Goal: Task Accomplishment & Management: Complete application form

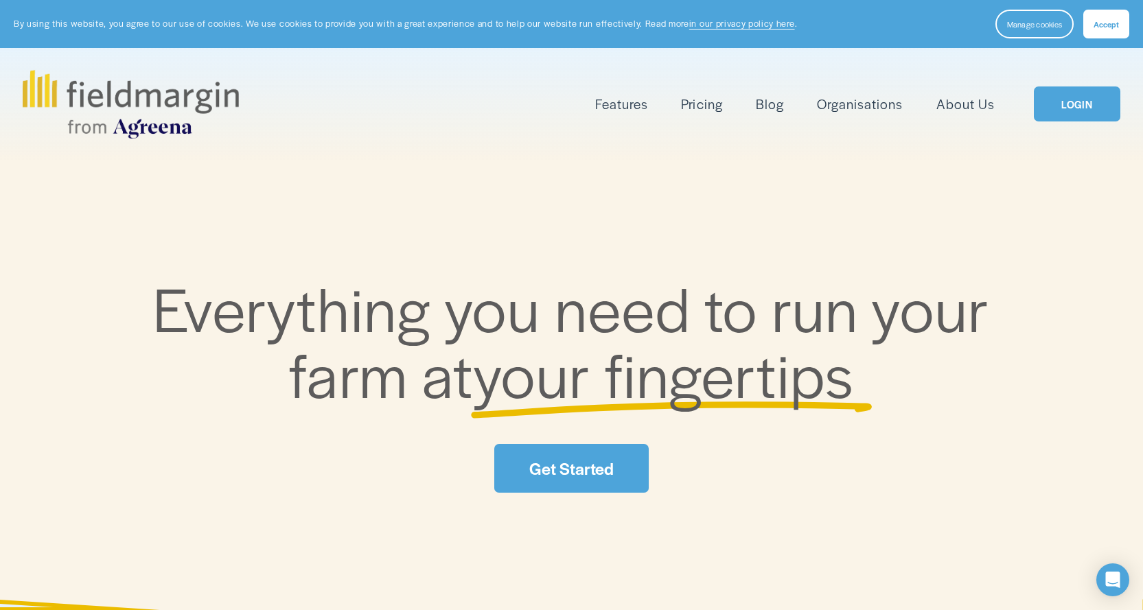
click at [702, 104] on link "Pricing" at bounding box center [701, 104] width 41 height 23
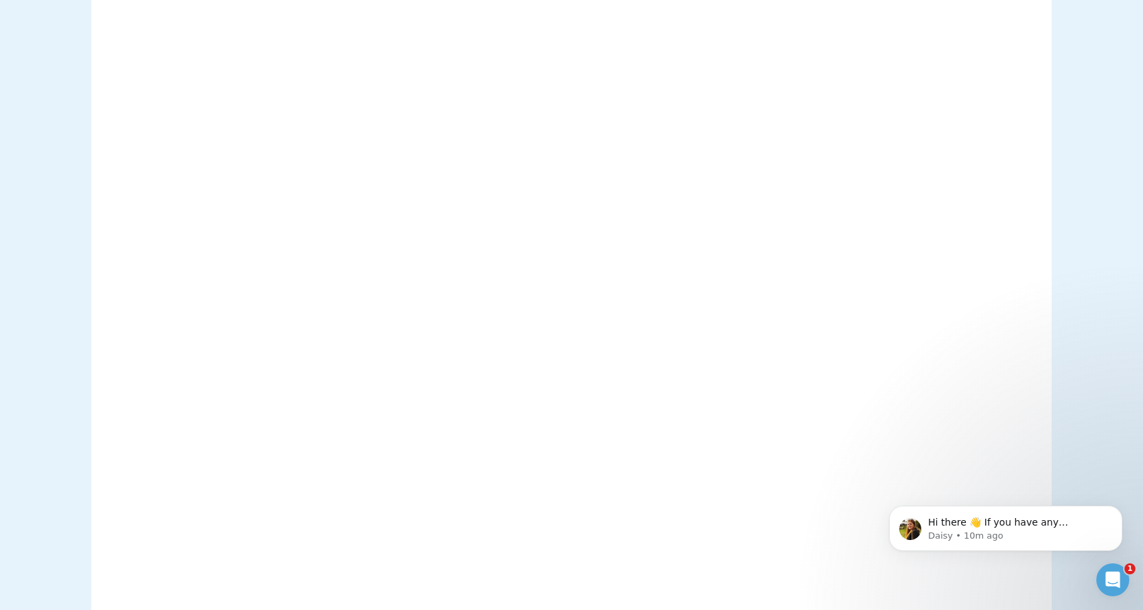
scroll to position [480, 0]
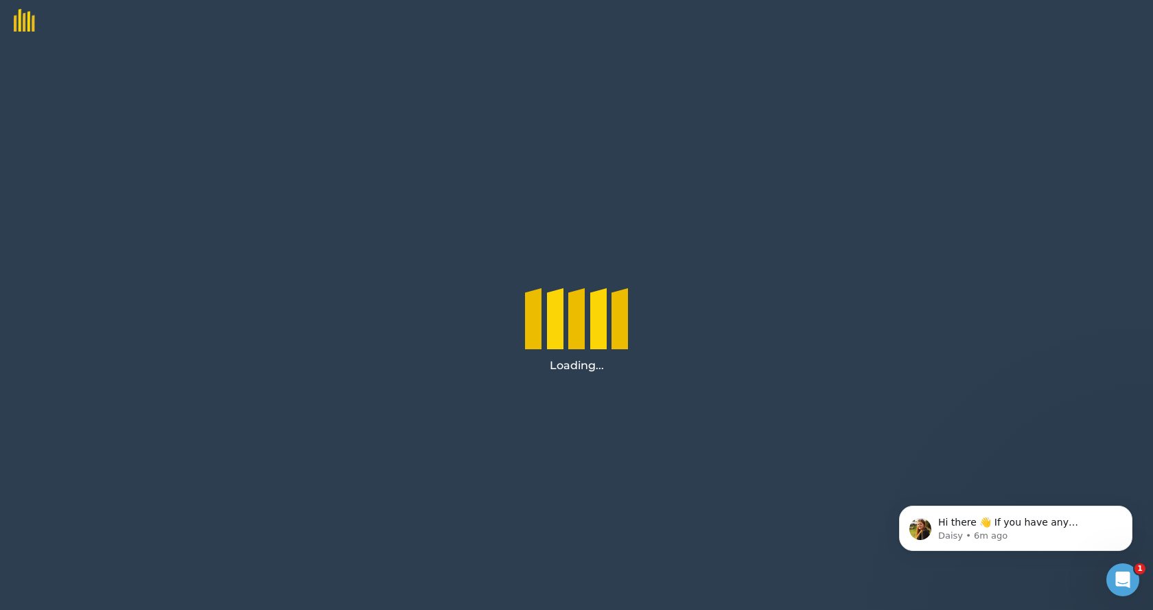
click at [1050, 88] on div "Loading..." at bounding box center [576, 325] width 1153 height 569
click at [263, 285] on div "Loading..." at bounding box center [576, 325] width 1153 height 569
drag, startPoint x: 347, startPoint y: 444, endPoint x: 246, endPoint y: 438, distance: 101.1
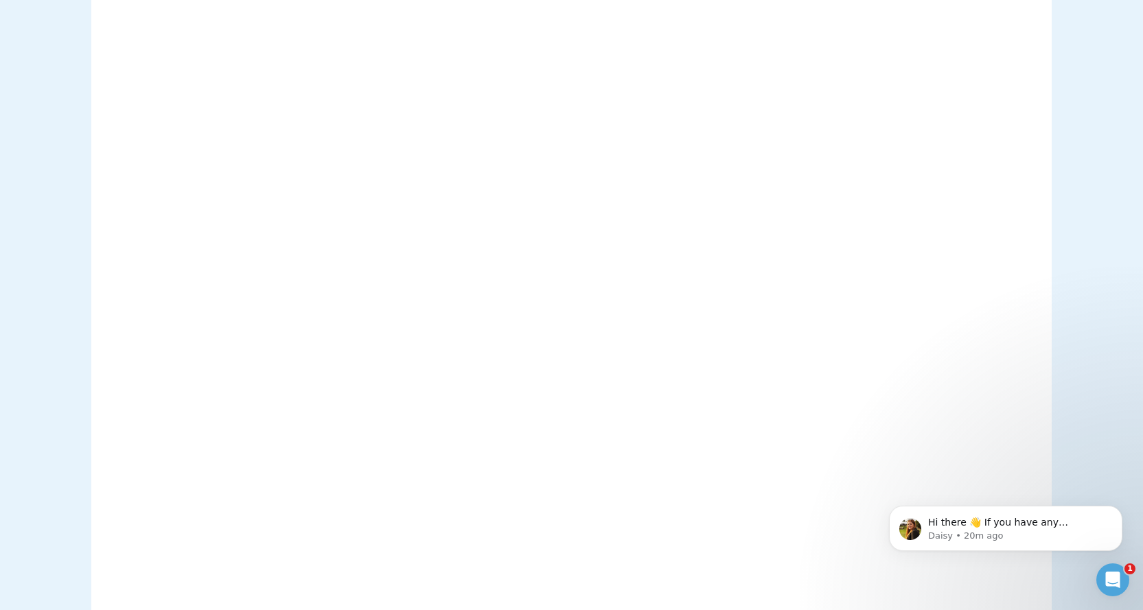
scroll to position [1441, 0]
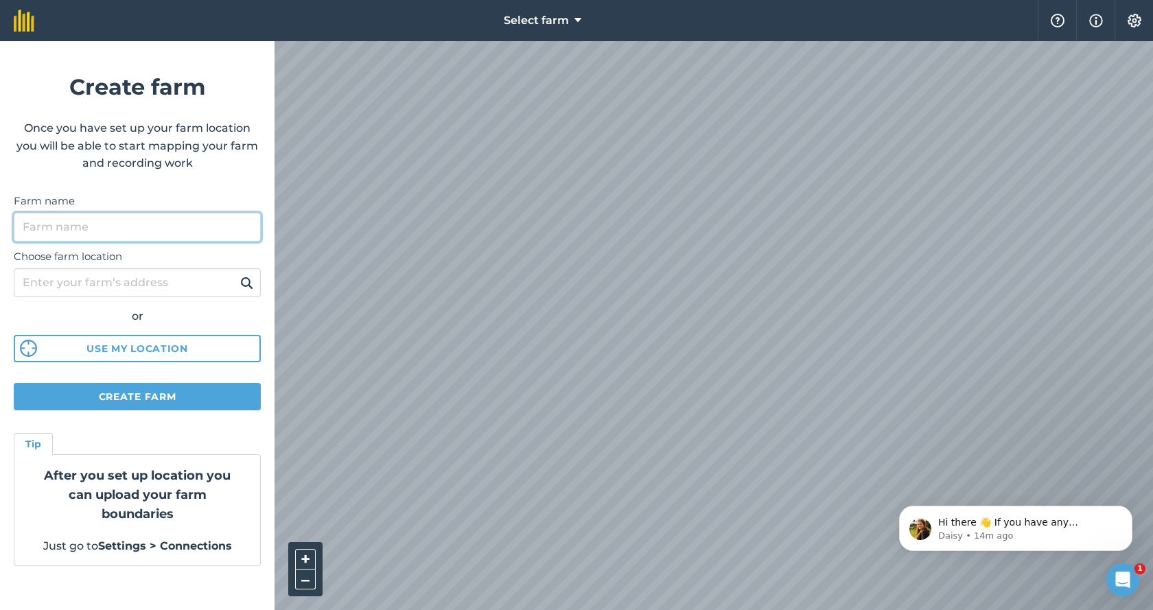
click at [80, 227] on input "Farm name" at bounding box center [137, 227] width 247 height 29
type input "Trewollack"
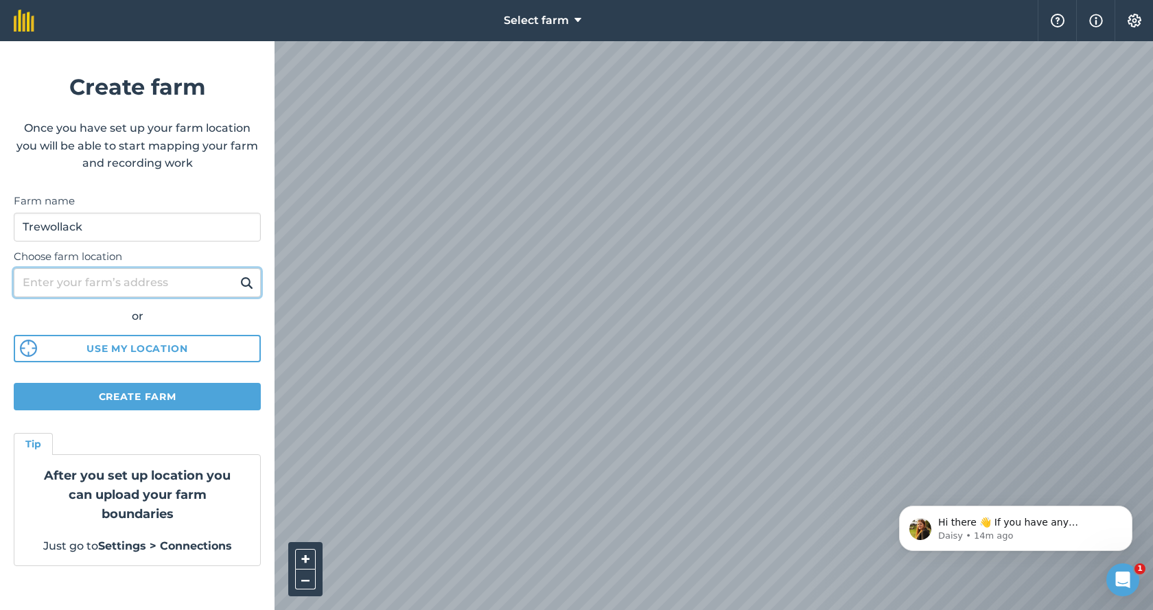
click at [56, 284] on input "Choose farm location" at bounding box center [137, 282] width 247 height 29
type input "trewollack"
click at [247, 284] on img at bounding box center [246, 283] width 13 height 16
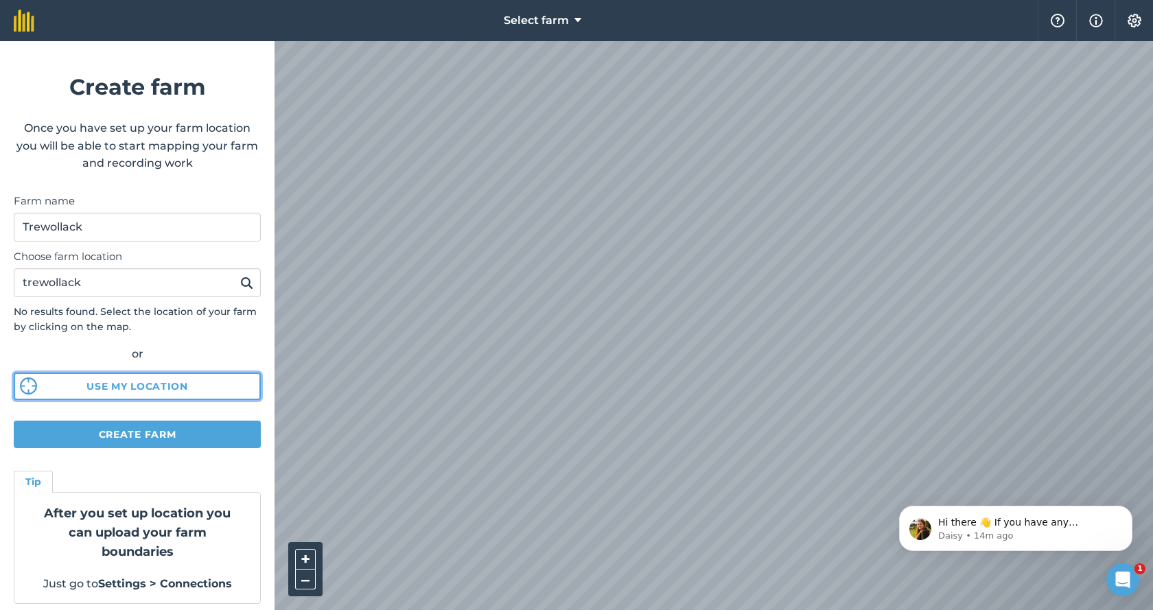
click at [128, 384] on button "Use my location" at bounding box center [137, 386] width 247 height 27
click at [135, 430] on button "Create farm" at bounding box center [137, 434] width 247 height 27
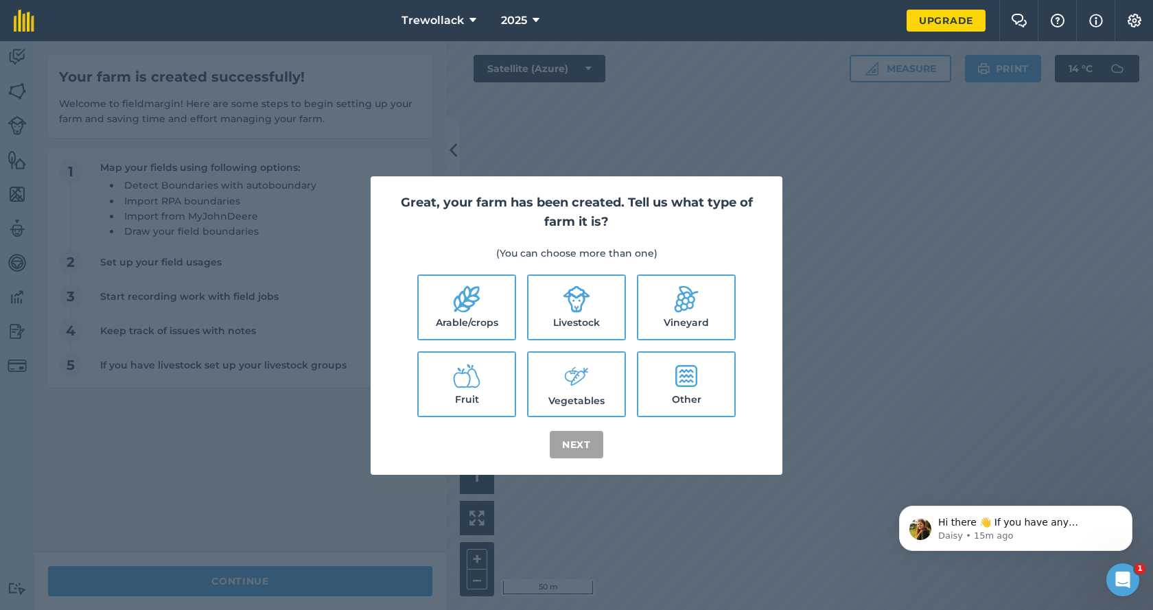
click at [585, 301] on icon at bounding box center [576, 299] width 27 height 27
checkbox input "true"
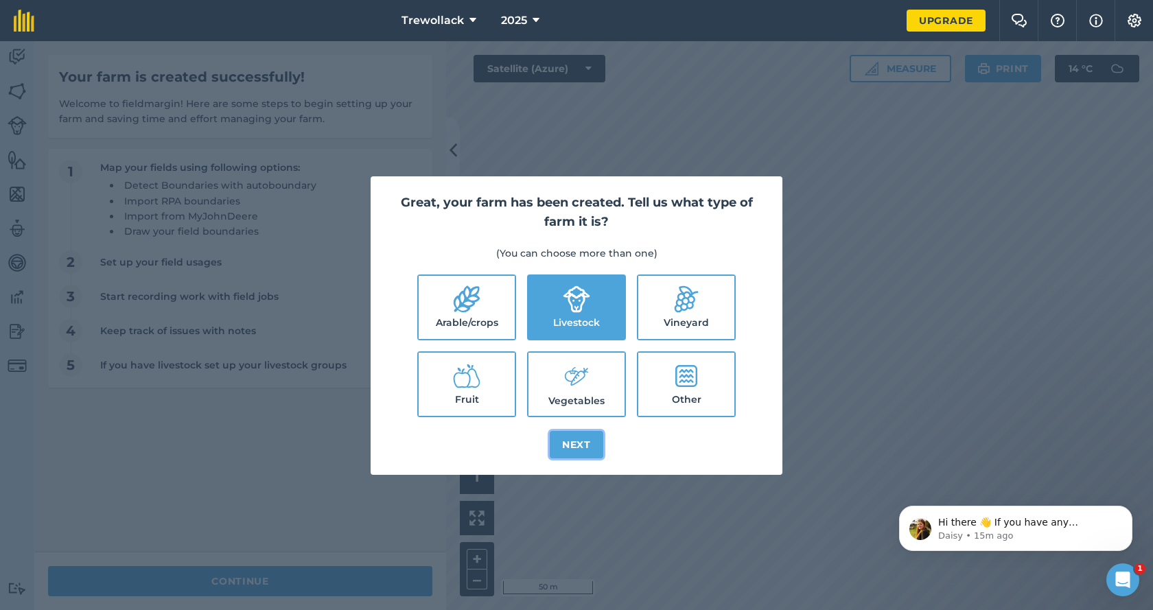
click at [583, 441] on button "Next" at bounding box center [577, 444] width 54 height 27
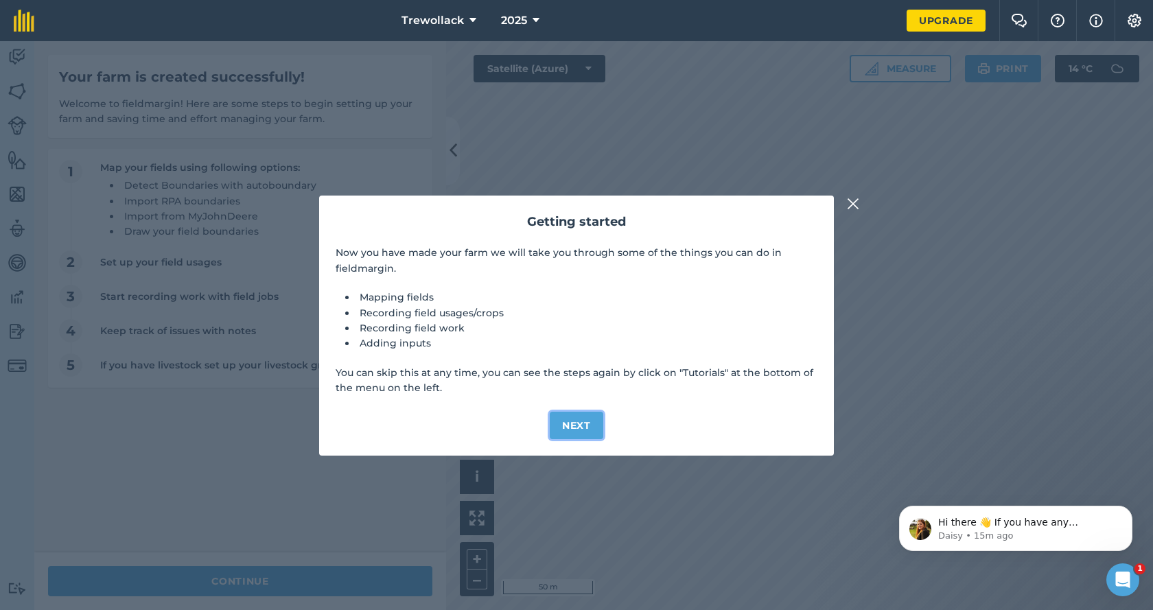
click at [571, 420] on button "Next" at bounding box center [577, 425] width 54 height 27
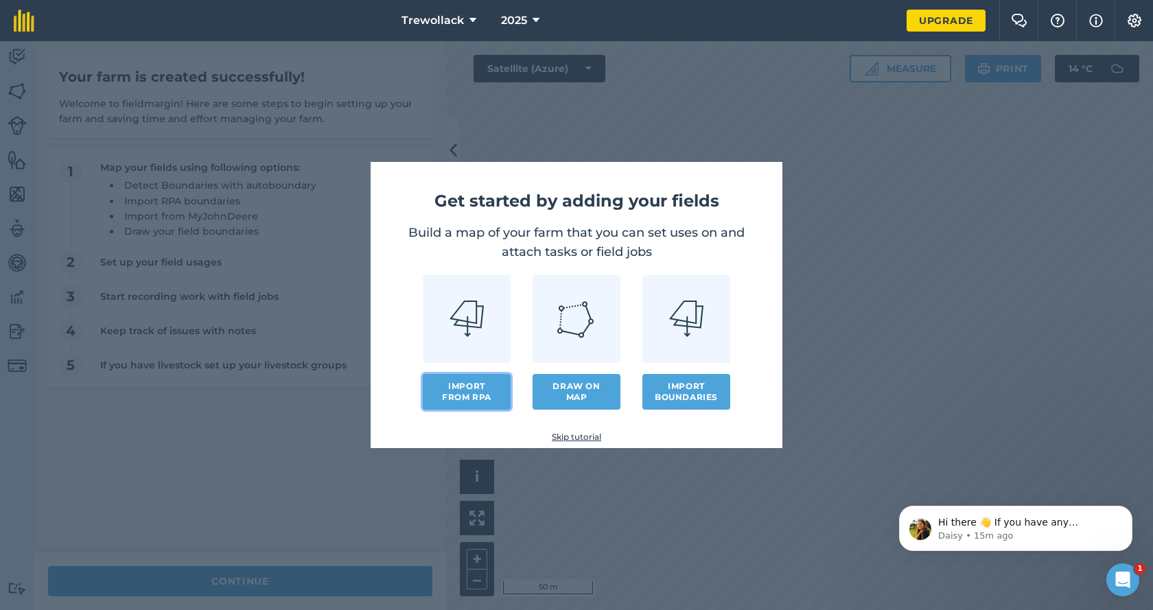
click at [473, 384] on button "Import from RPA" at bounding box center [467, 392] width 88 height 36
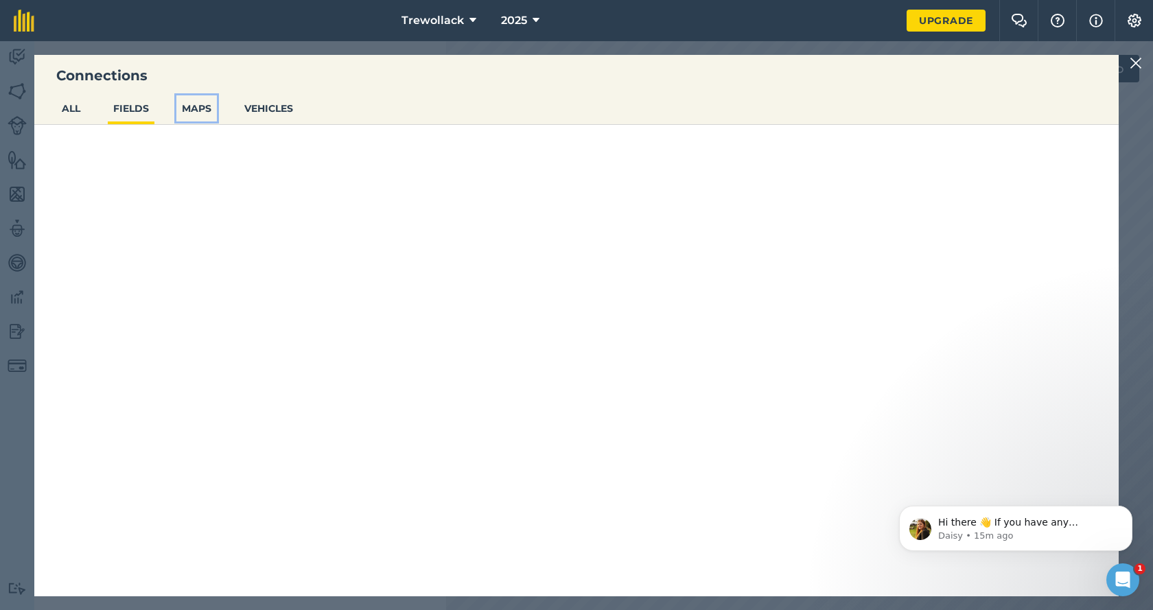
click at [205, 109] on button "MAPS" at bounding box center [196, 108] width 40 height 26
click at [65, 110] on button "ALL" at bounding box center [71, 108] width 30 height 26
click at [126, 105] on button "FIELDS" at bounding box center [131, 108] width 47 height 26
click at [1138, 62] on img at bounding box center [1136, 63] width 12 height 16
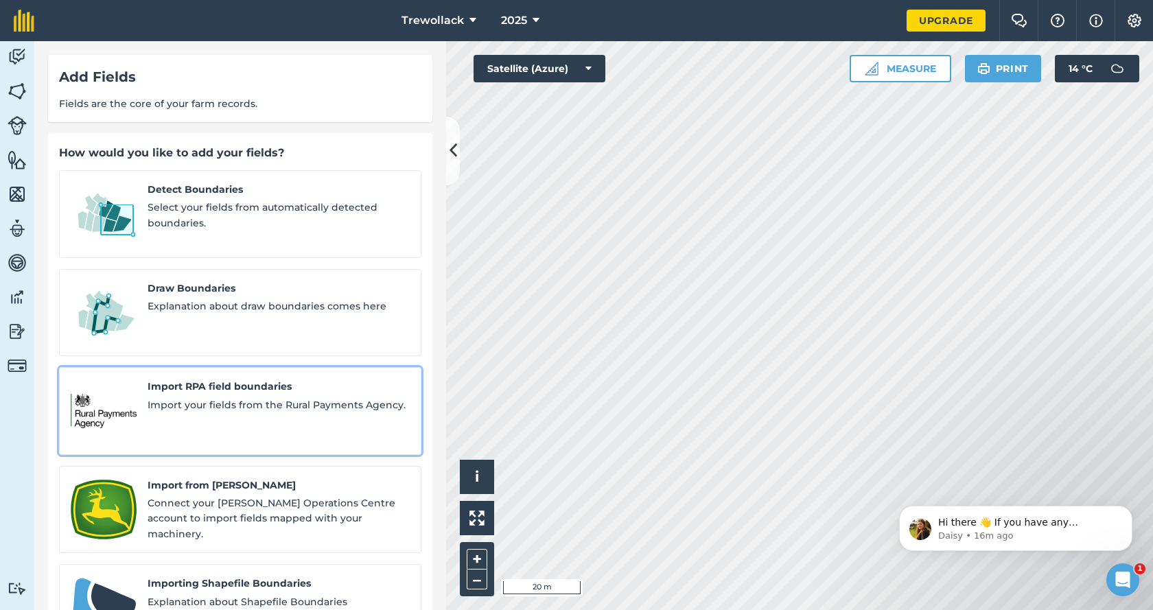
click at [198, 379] on span "Import RPA field boundaries" at bounding box center [279, 386] width 262 height 15
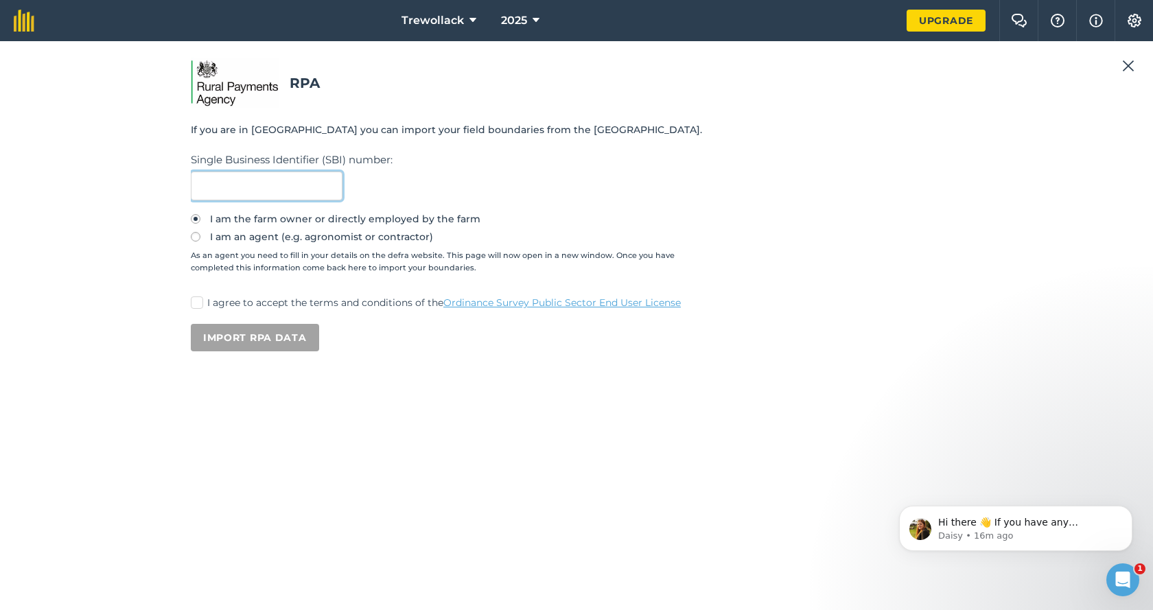
click at [208, 193] on input "text" at bounding box center [267, 186] width 152 height 29
type input "106999887"
click at [206, 301] on label "I agree to accept the terms and conditions of the Ordinance Survey Public Secto…" at bounding box center [576, 303] width 771 height 14
click at [200, 301] on input "I agree to accept the terms and conditions of the Ordinance Survey Public Secto…" at bounding box center [195, 300] width 9 height 9
checkbox input "true"
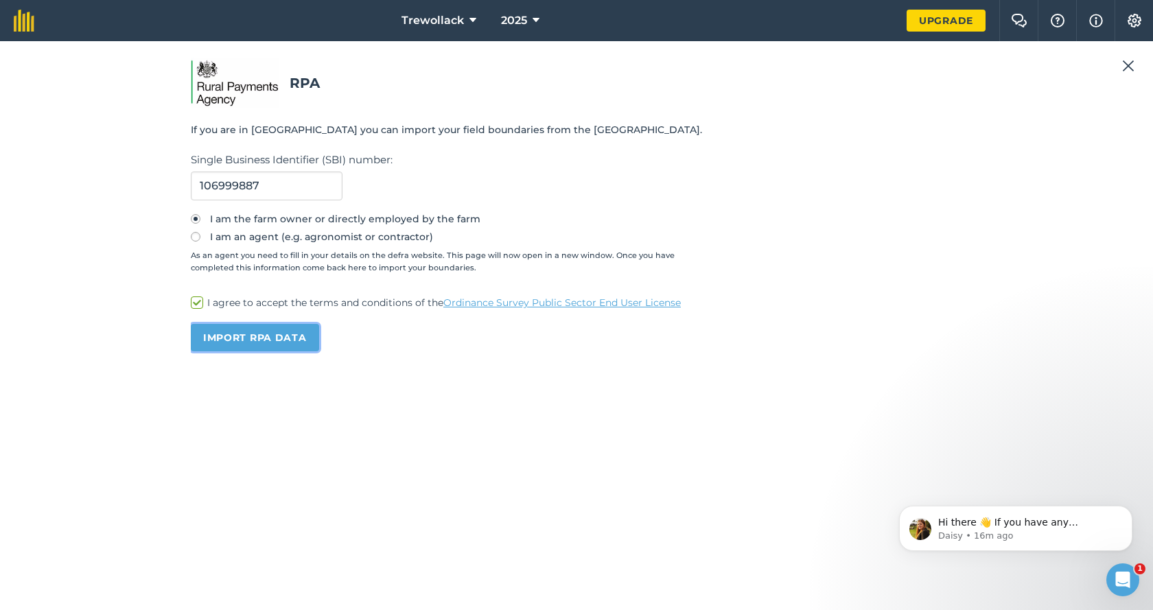
click at [266, 334] on button "Import RPA data" at bounding box center [255, 337] width 128 height 27
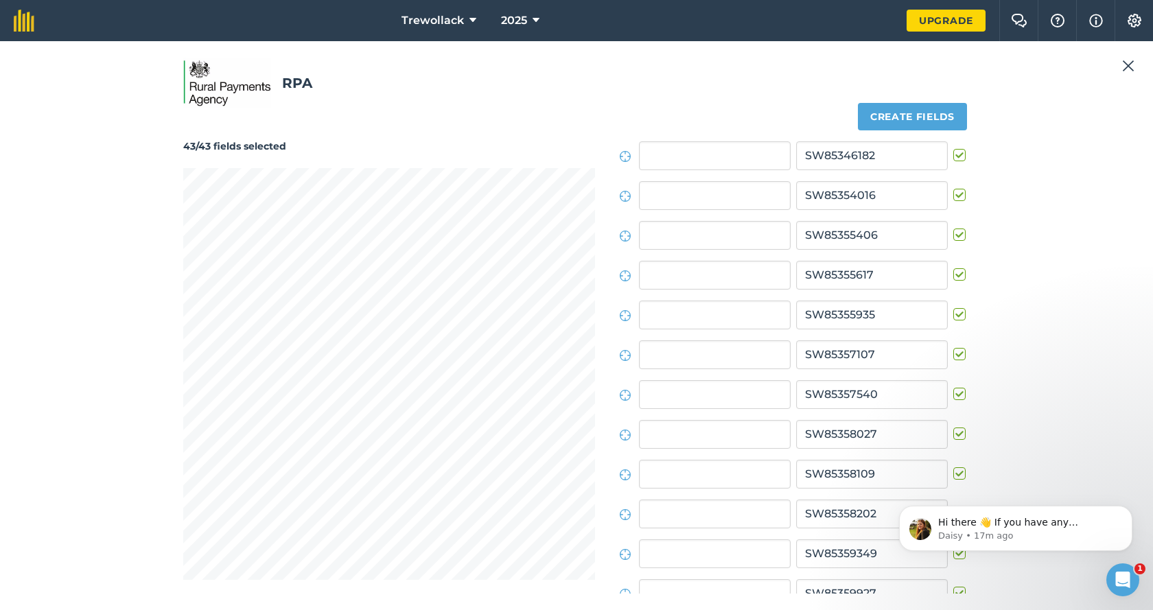
scroll to position [1272, 0]
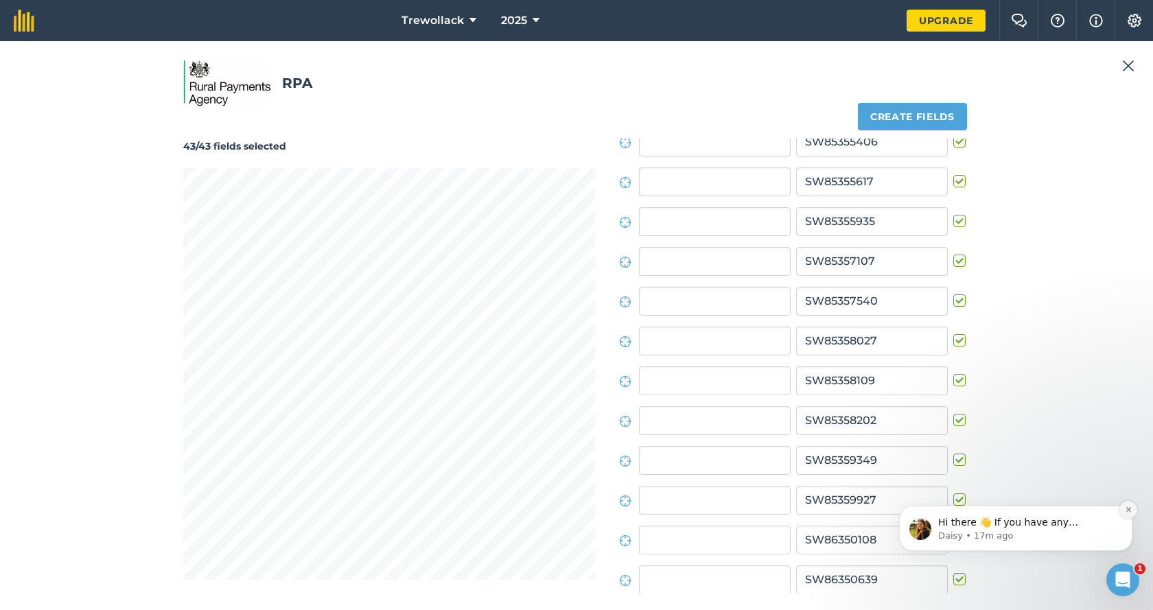
click at [1130, 509] on icon "Dismiss notification" at bounding box center [1129, 510] width 8 height 8
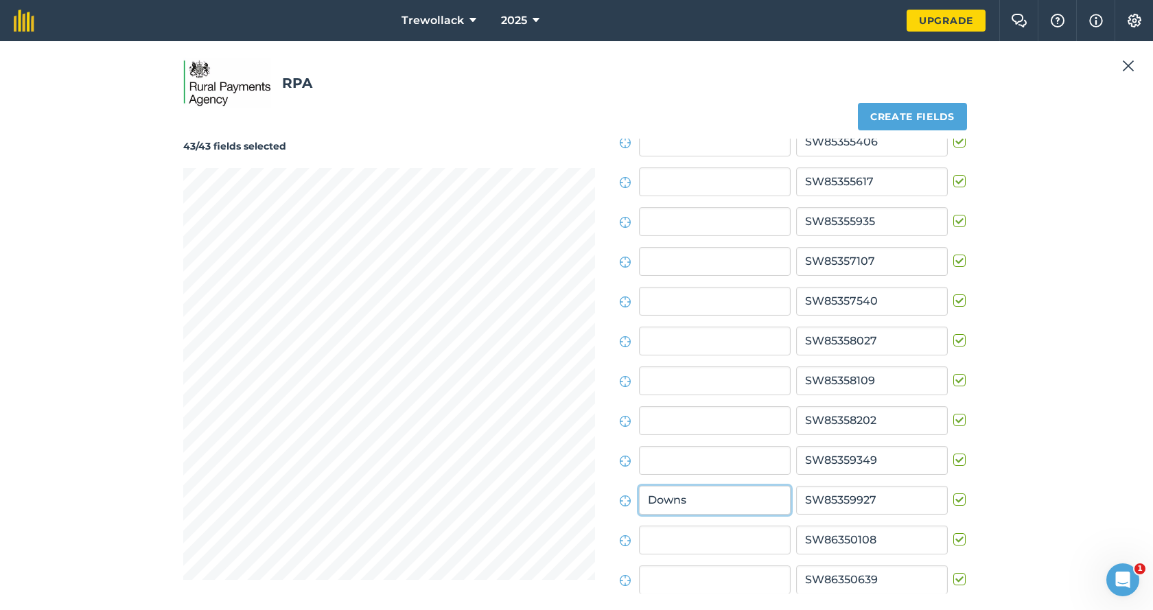
type input "Downs"
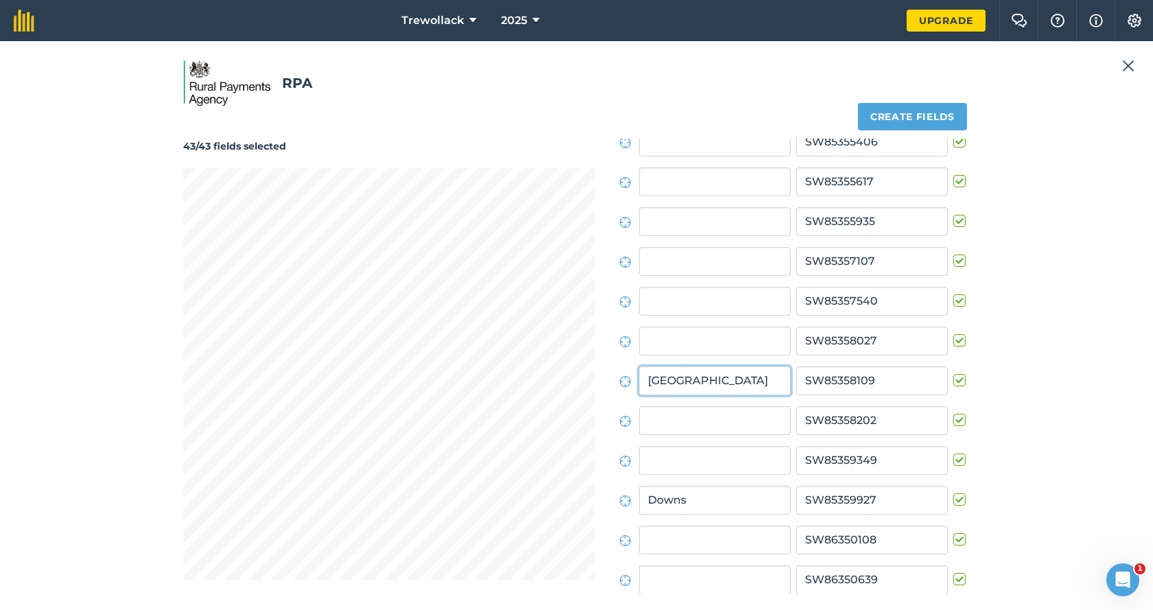
type input "[GEOGRAPHIC_DATA]"
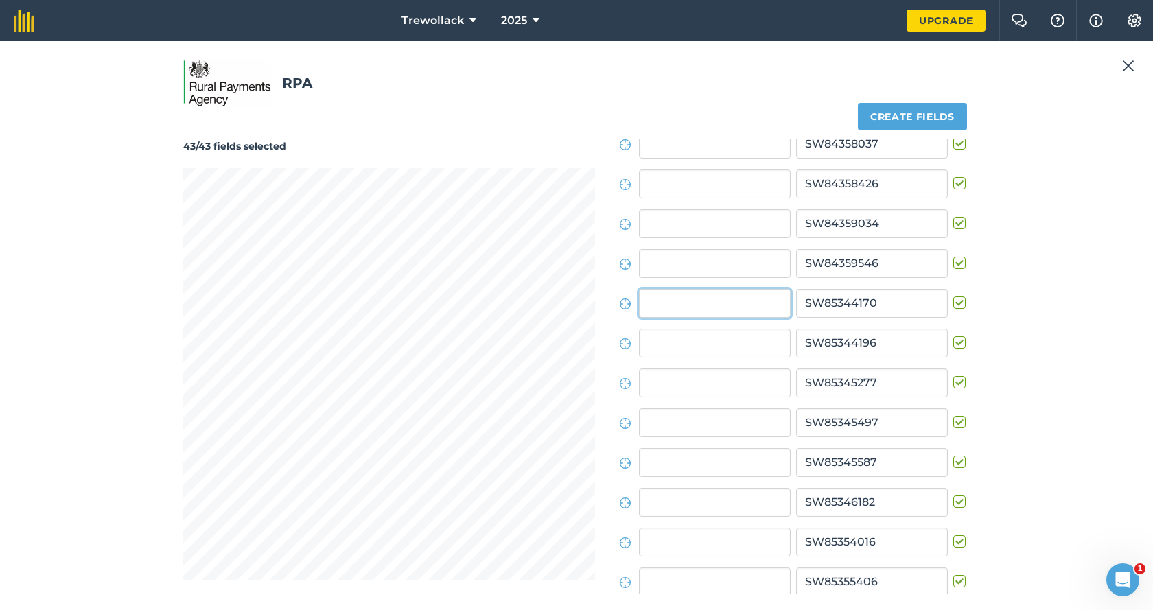
scroll to position [769, 0]
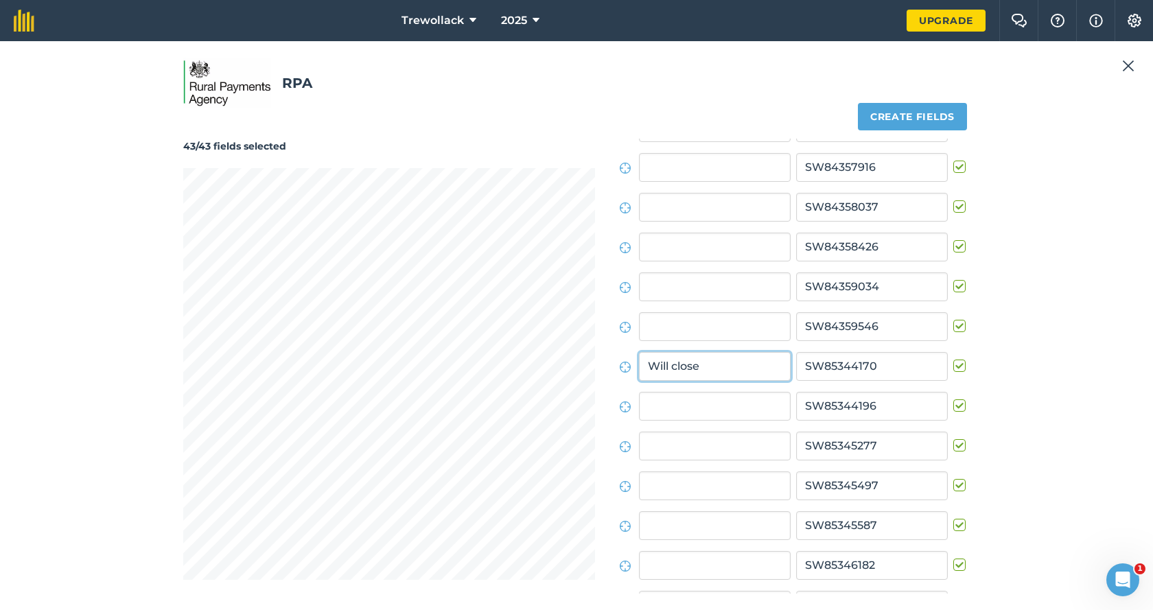
type input "Will close"
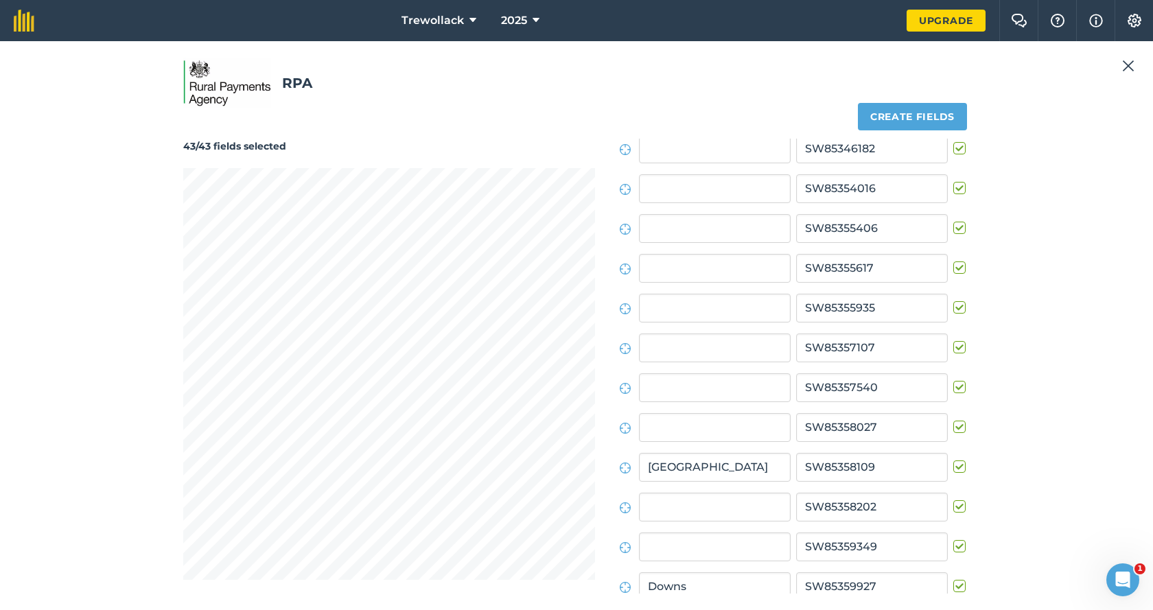
scroll to position [1272, 0]
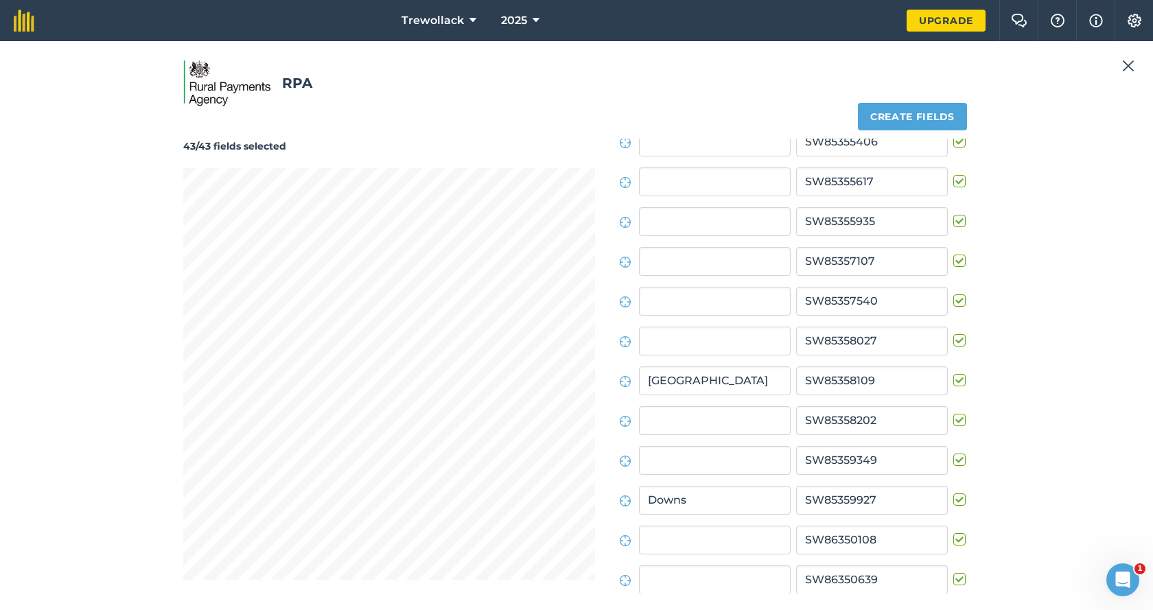
type input "Stone Close"
click at [929, 110] on button "Create fields" at bounding box center [912, 116] width 109 height 27
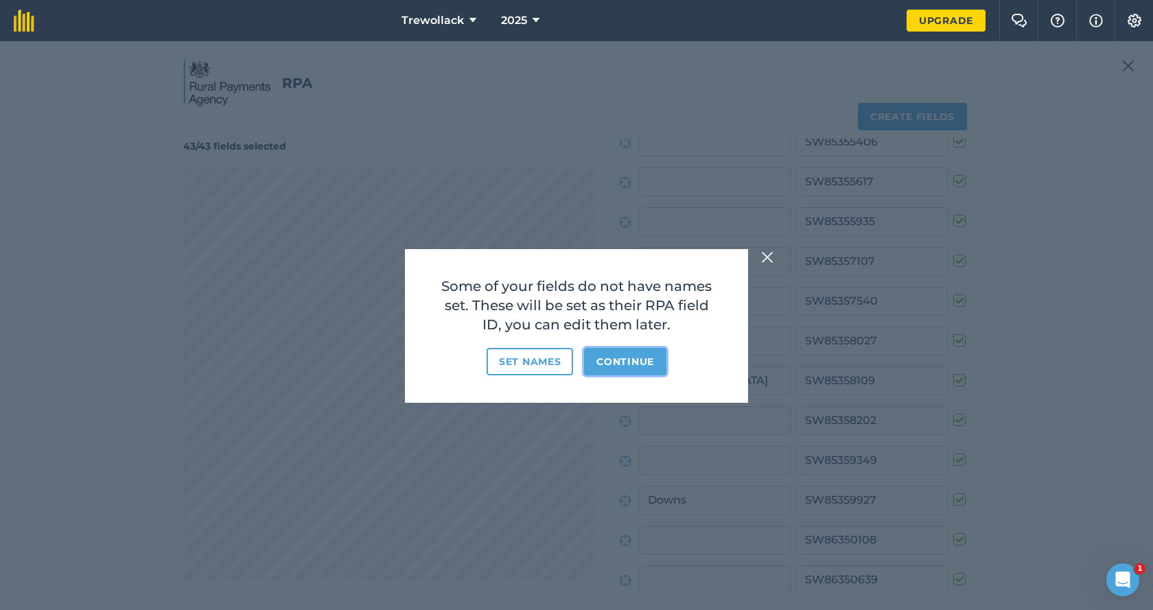
click at [634, 359] on button "Continue" at bounding box center [625, 361] width 82 height 27
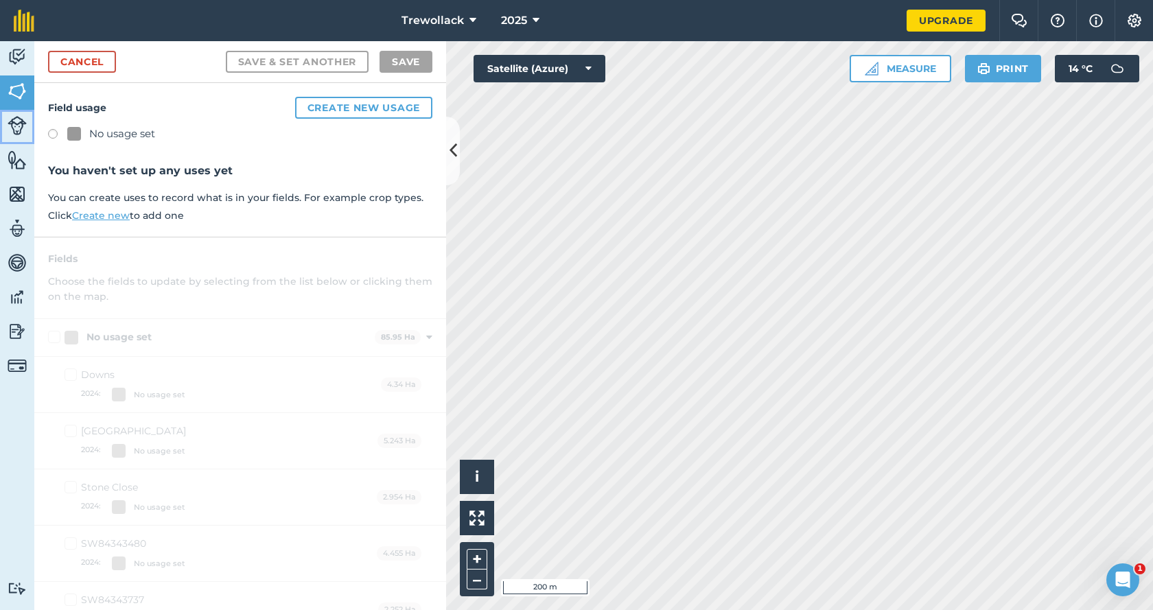
click at [16, 125] on img at bounding box center [17, 125] width 19 height 19
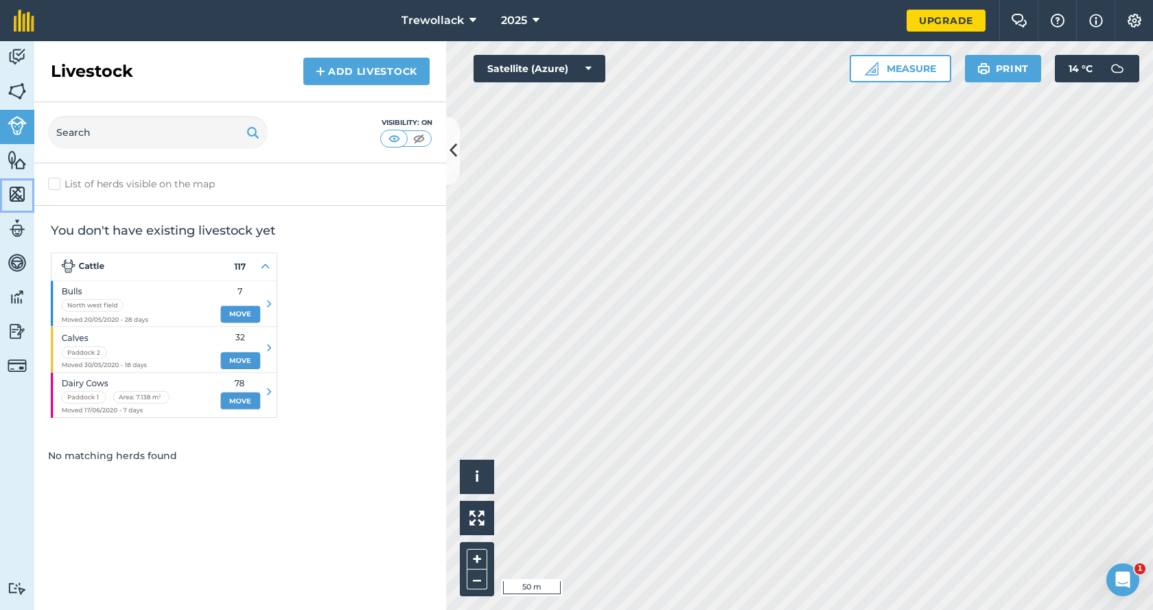
click at [15, 196] on img at bounding box center [17, 194] width 19 height 21
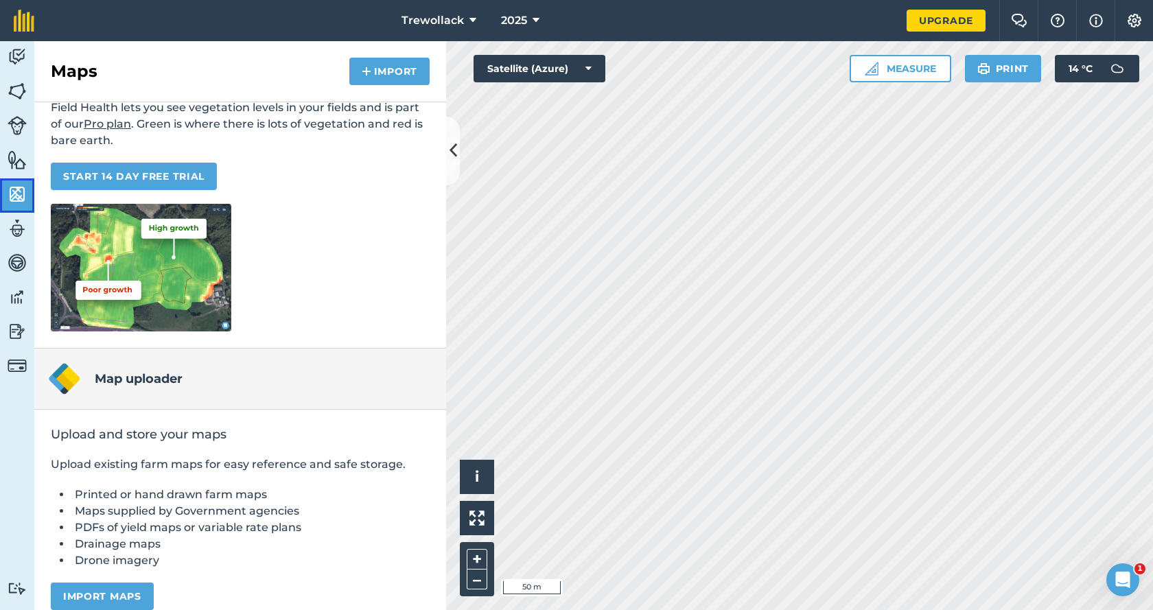
scroll to position [127, 0]
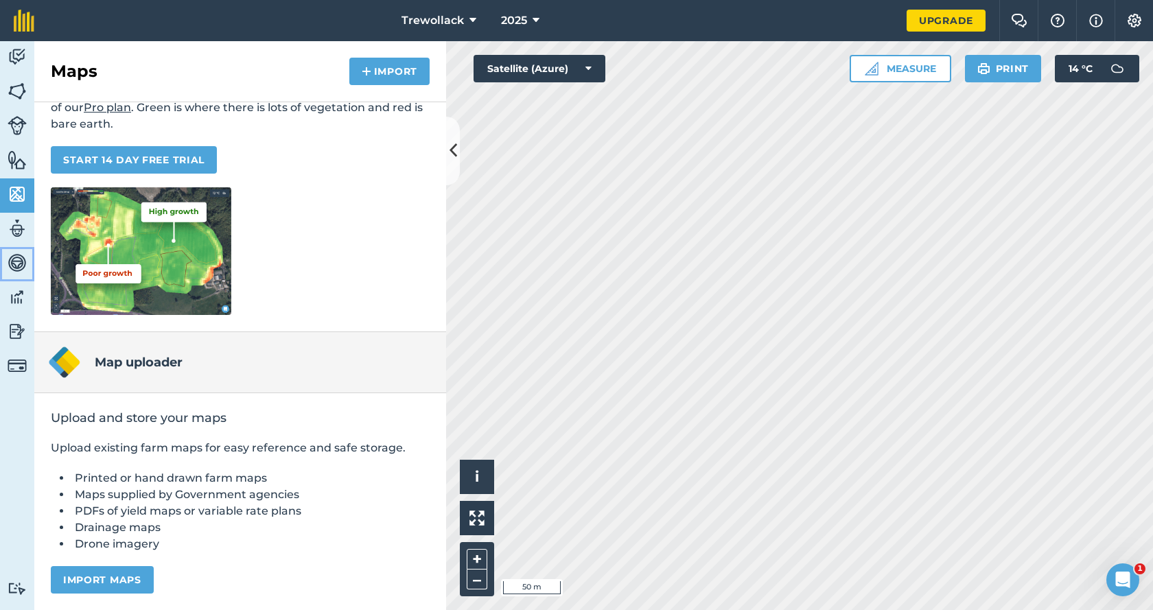
click at [15, 264] on img at bounding box center [17, 263] width 19 height 21
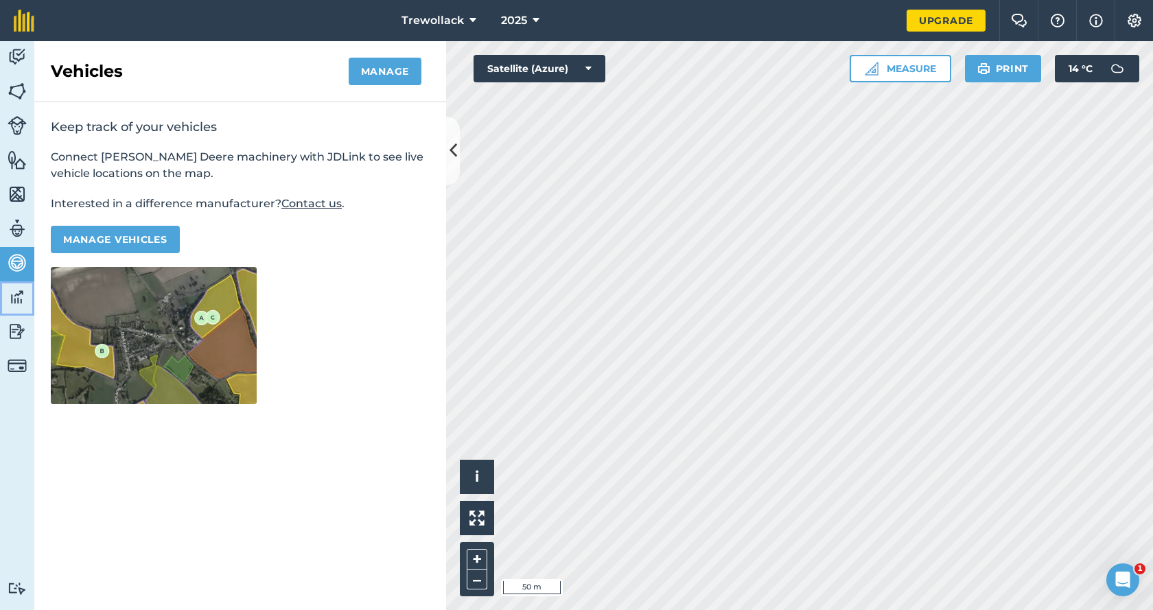
click at [16, 299] on img at bounding box center [17, 297] width 19 height 21
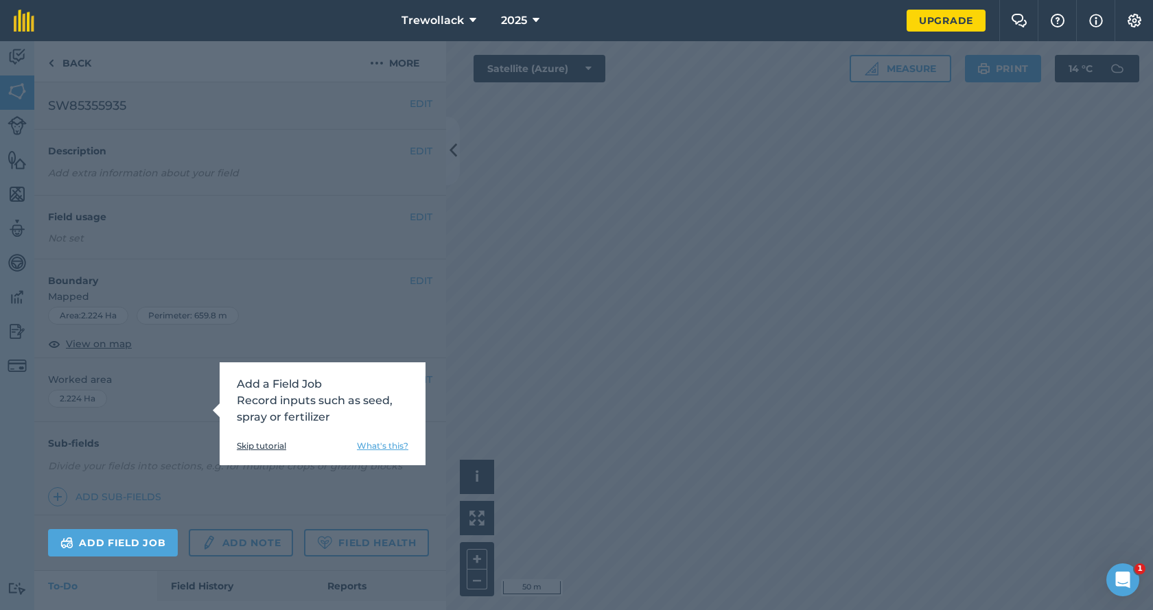
click at [365, 520] on div "Add a Field Job Record inputs such as seed, spray or fertilizer Skip tutorial W…" at bounding box center [576, 325] width 1153 height 569
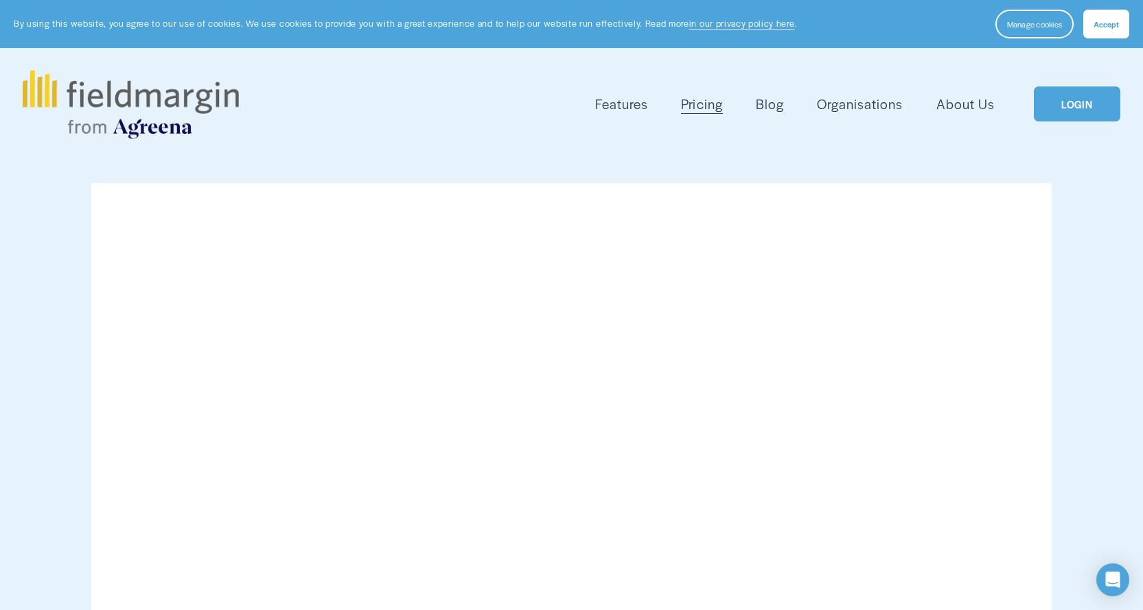
click at [1071, 102] on link "LOGIN" at bounding box center [1077, 103] width 86 height 35
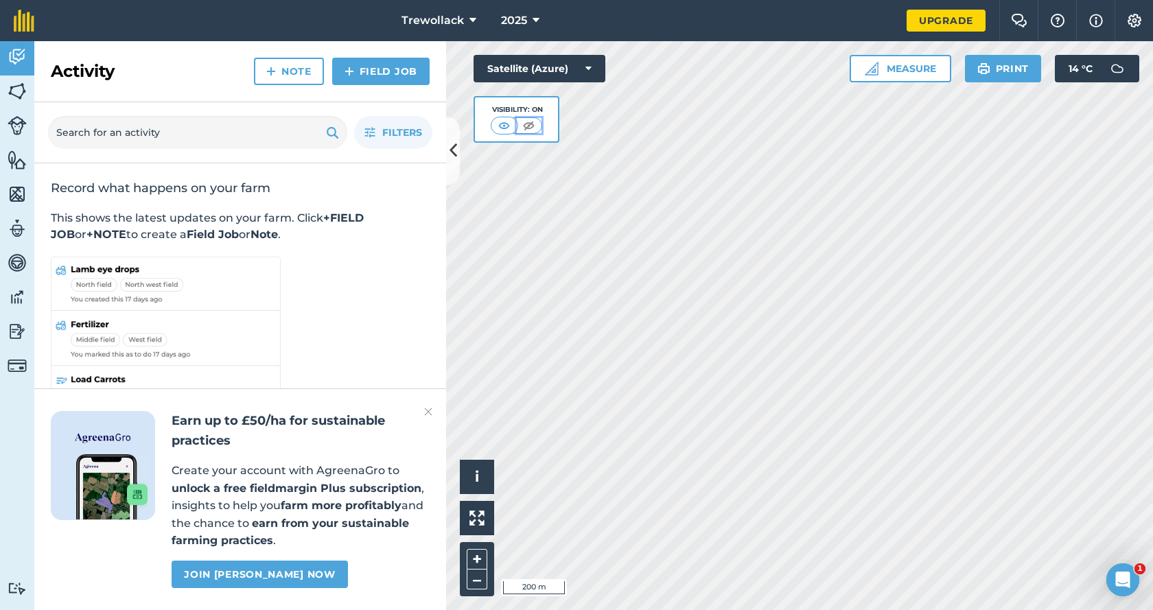
click at [531, 124] on img at bounding box center [528, 126] width 17 height 14
click at [500, 124] on img at bounding box center [504, 126] width 17 height 14
click at [17, 21] on img at bounding box center [24, 21] width 21 height 22
click at [18, 89] on img at bounding box center [17, 91] width 19 height 21
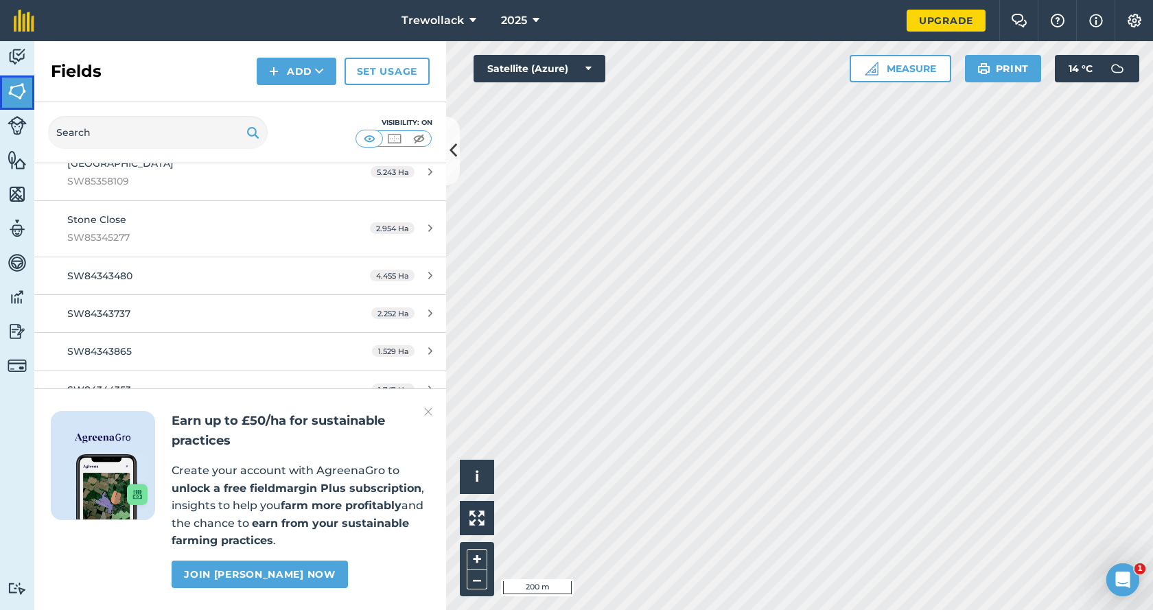
scroll to position [206, 0]
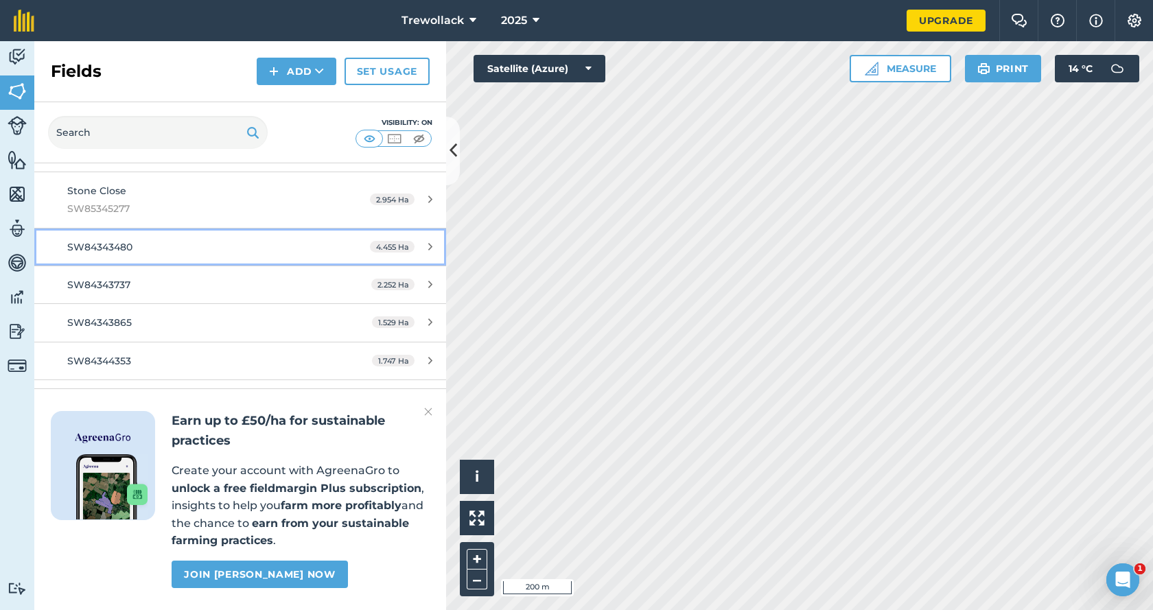
click at [93, 248] on span "SW84343480" at bounding box center [99, 247] width 65 height 12
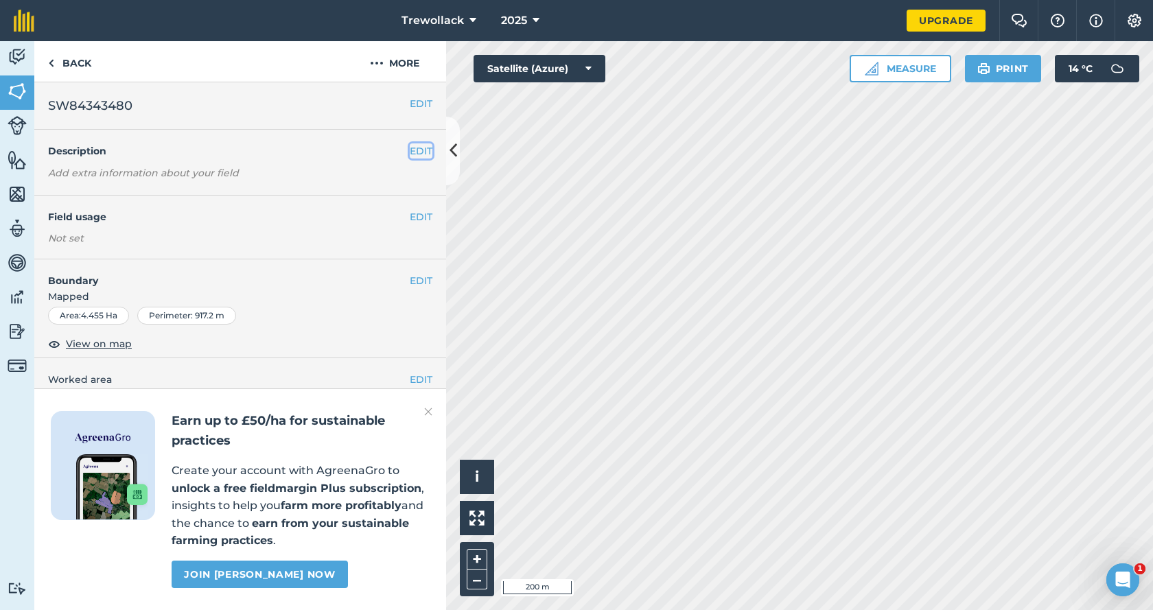
click at [410, 152] on button "EDIT" at bounding box center [421, 150] width 23 height 15
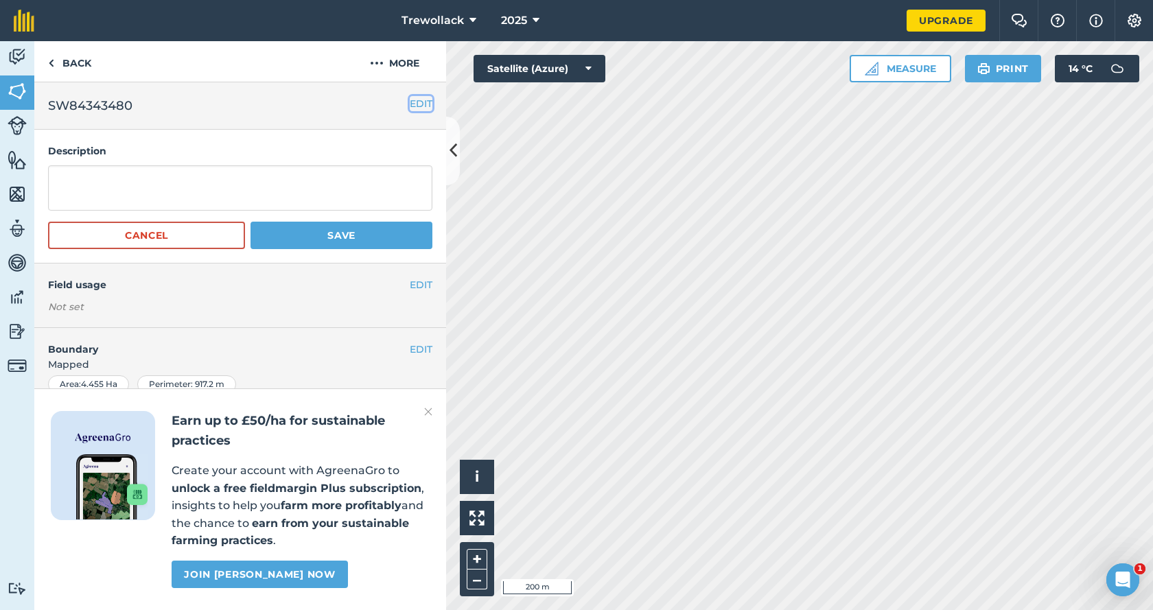
click at [421, 103] on button "EDIT" at bounding box center [421, 103] width 23 height 15
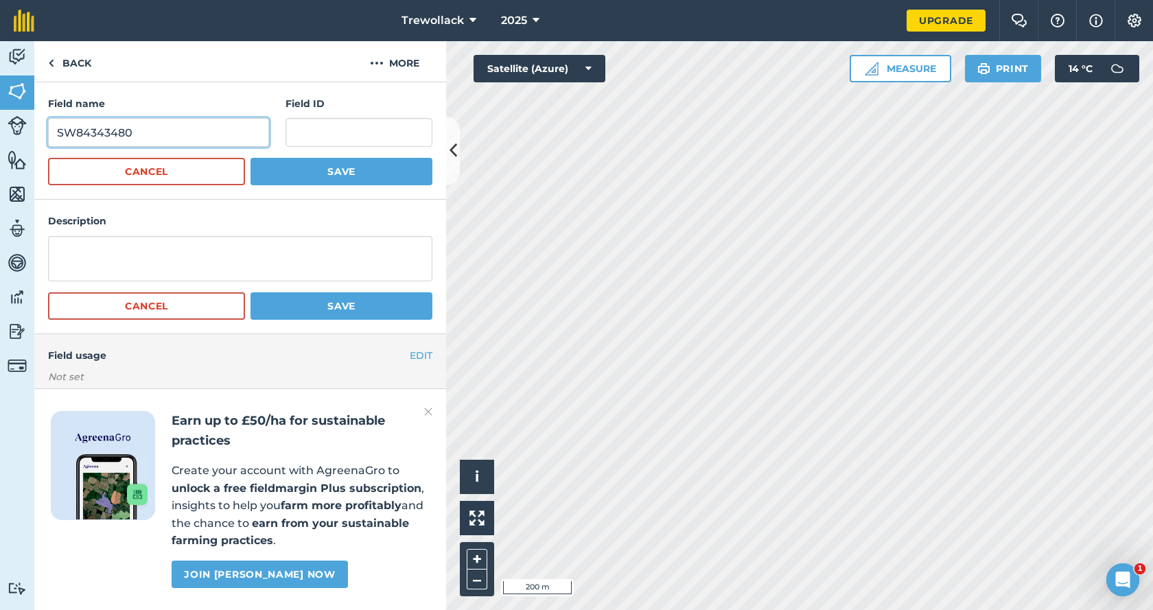
drag, startPoint x: 138, startPoint y: 135, endPoint x: 55, endPoint y: 133, distance: 83.1
click at [55, 133] on input "SW84343480" at bounding box center [158, 132] width 221 height 29
paste input "SW84343480"
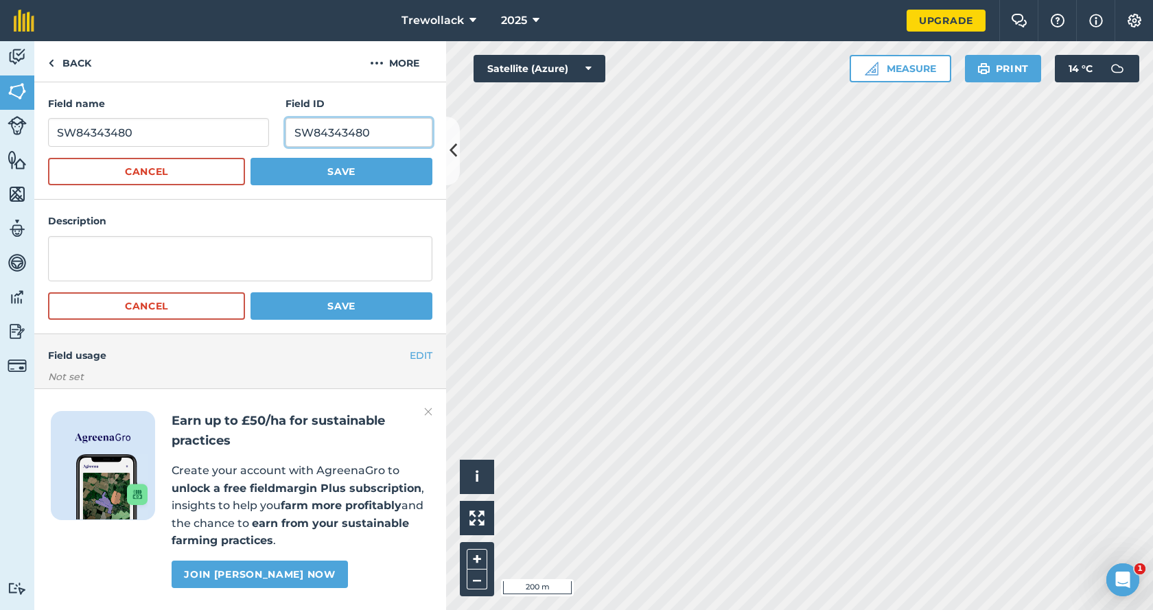
type input "SW84343480"
click at [134, 135] on input "SW84343480" at bounding box center [158, 132] width 221 height 29
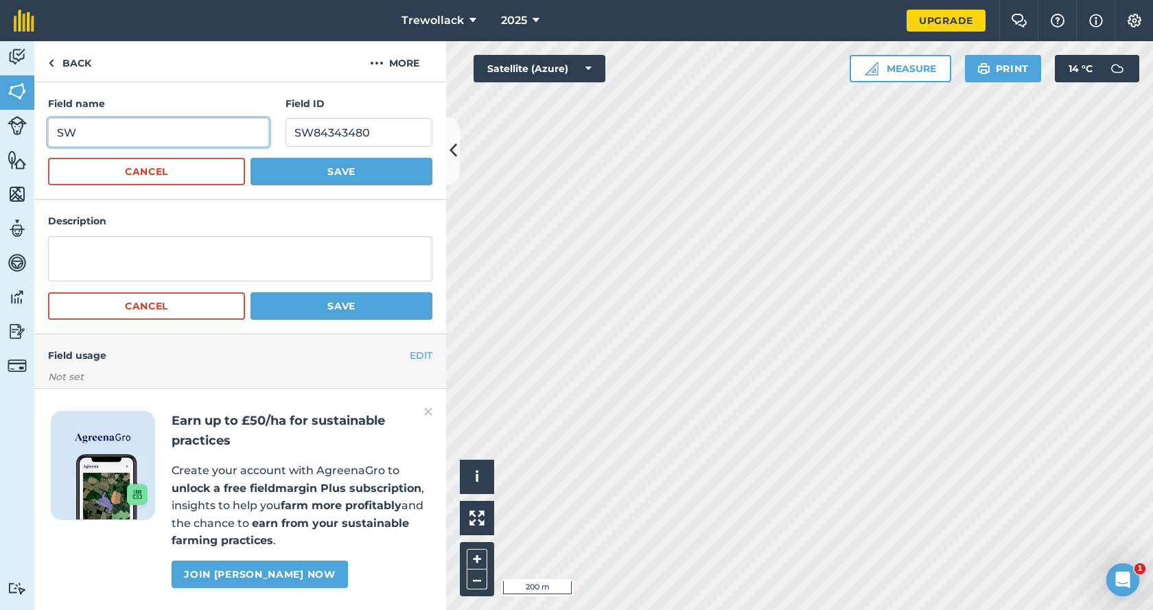
type input "S"
type input "Great field"
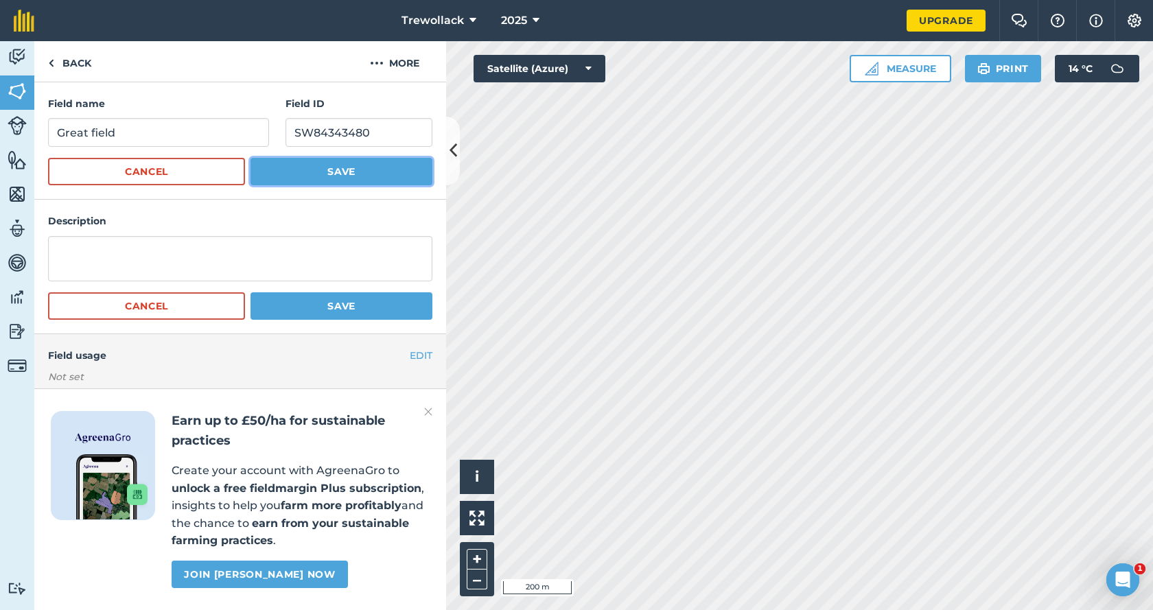
click at [329, 169] on button "Save" at bounding box center [341, 171] width 182 height 27
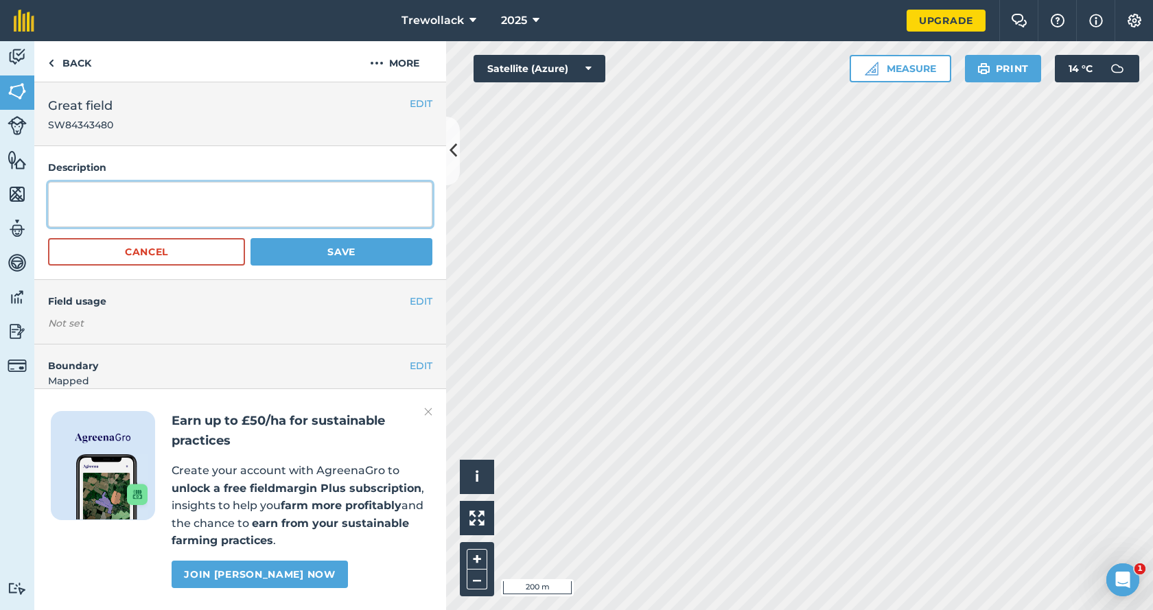
click at [75, 200] on textarea at bounding box center [240, 204] width 384 height 45
type textarea "Grass"
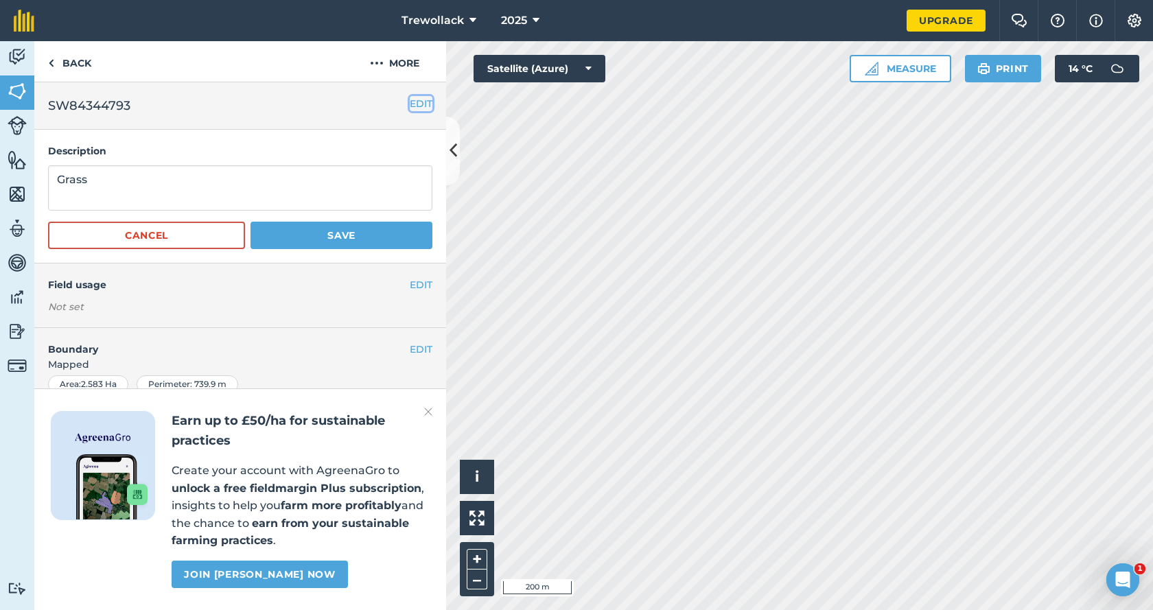
click at [410, 103] on button "EDIT" at bounding box center [421, 103] width 23 height 15
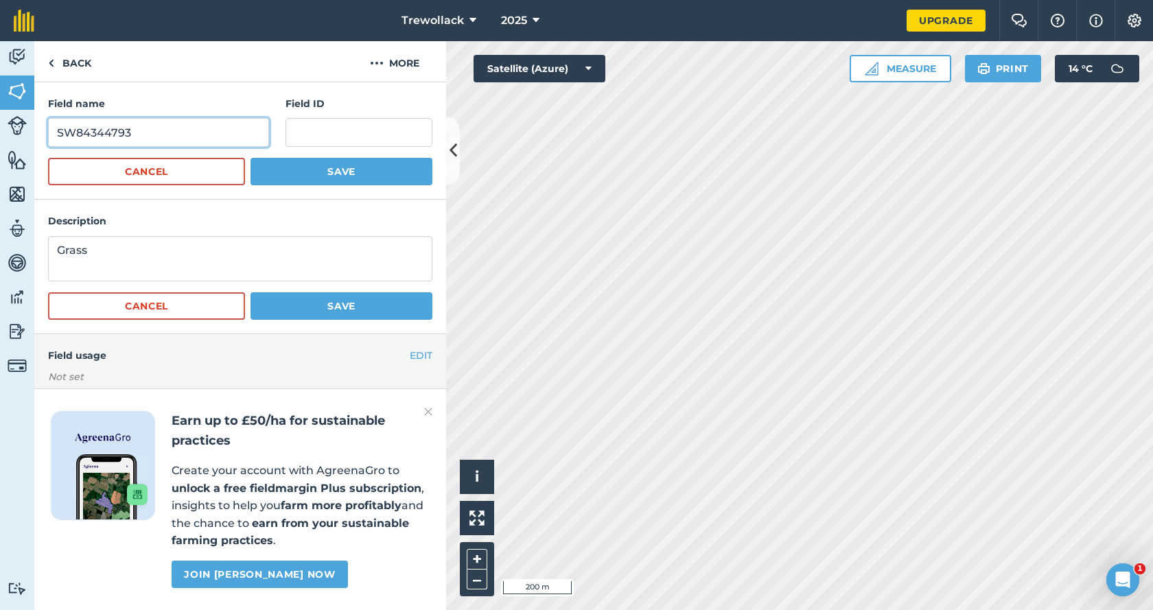
click at [149, 135] on input "SW84344793" at bounding box center [158, 132] width 221 height 29
drag, startPoint x: 131, startPoint y: 132, endPoint x: 56, endPoint y: 133, distance: 75.5
click at [56, 133] on input "SW84344793" at bounding box center [158, 132] width 221 height 29
paste input "SW84344793"
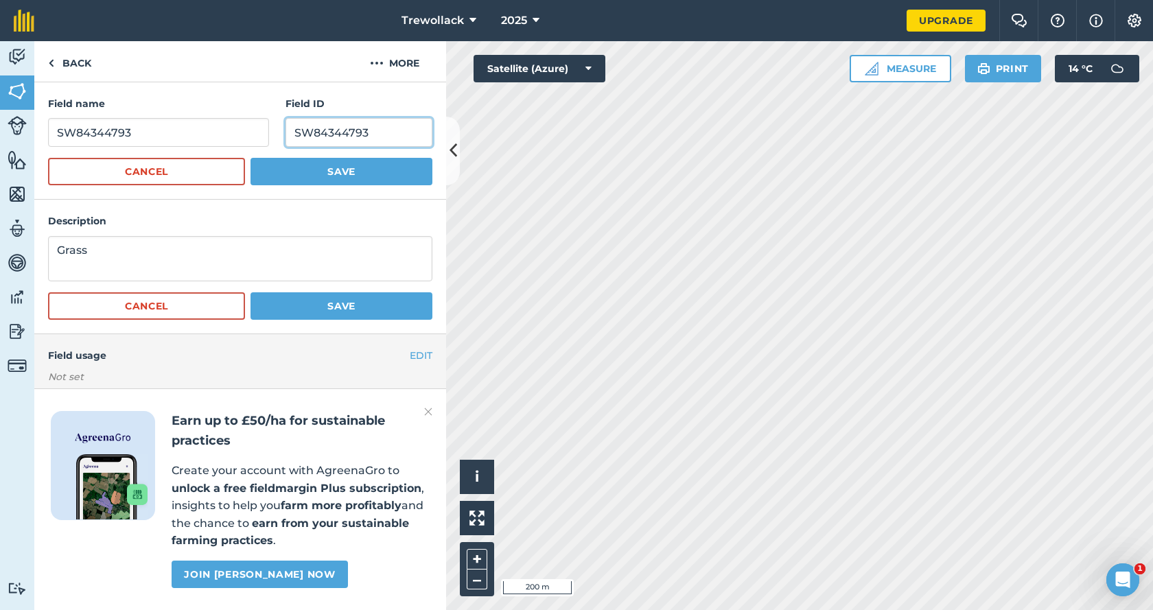
type input "SW84344793"
click at [144, 130] on input "SW84344793" at bounding box center [158, 132] width 221 height 29
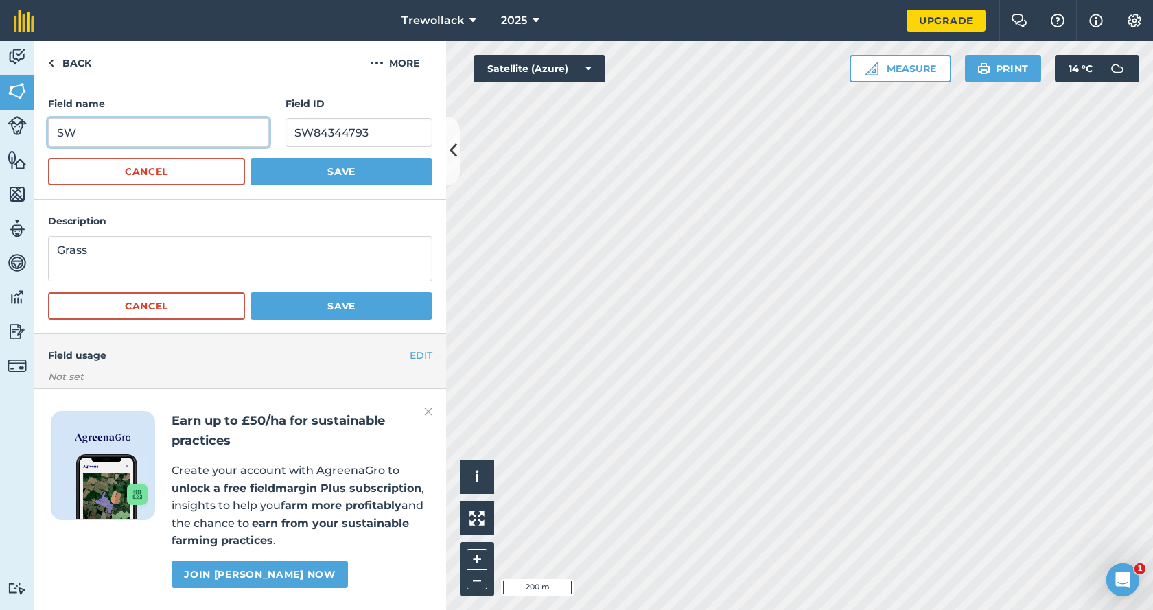
type input "S"
type input "pearces"
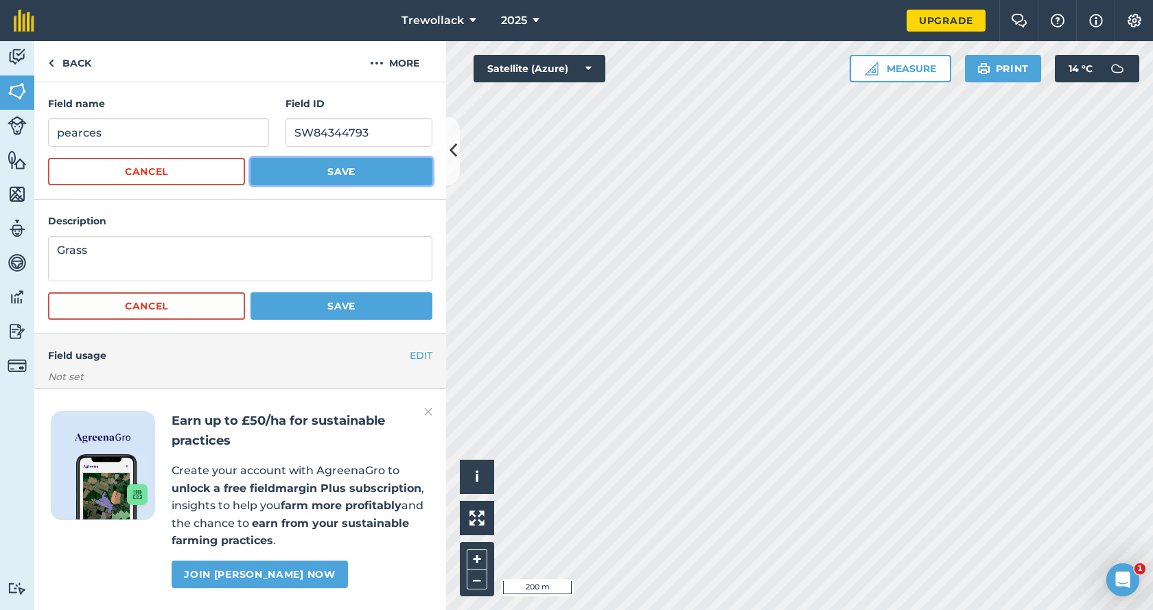
click at [331, 173] on button "Save" at bounding box center [341, 171] width 182 height 27
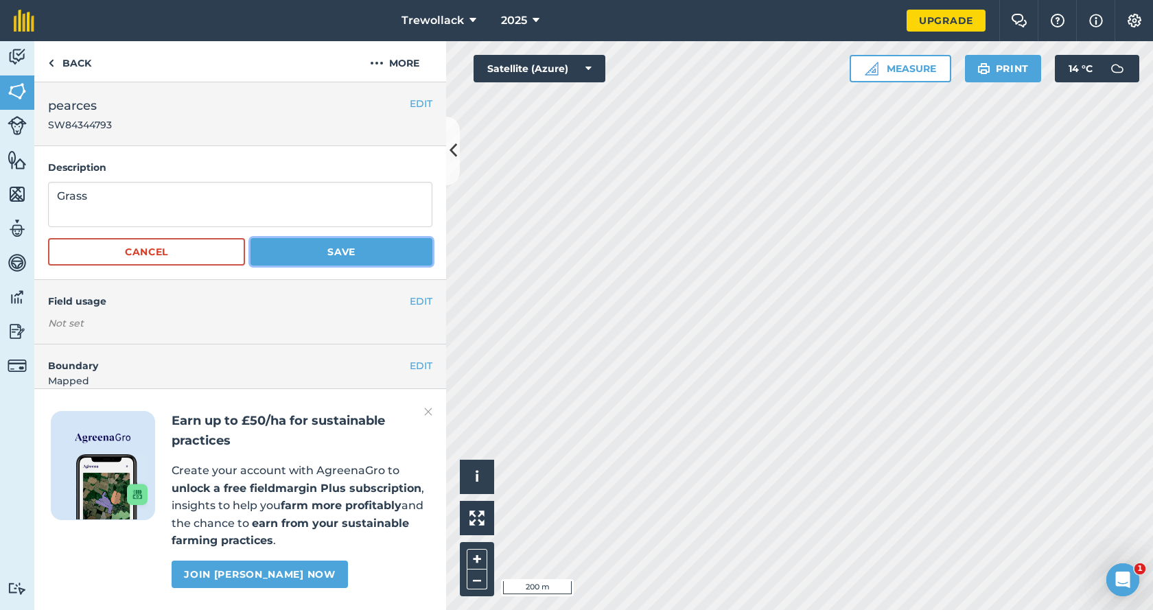
click at [331, 248] on button "Save" at bounding box center [341, 251] width 182 height 27
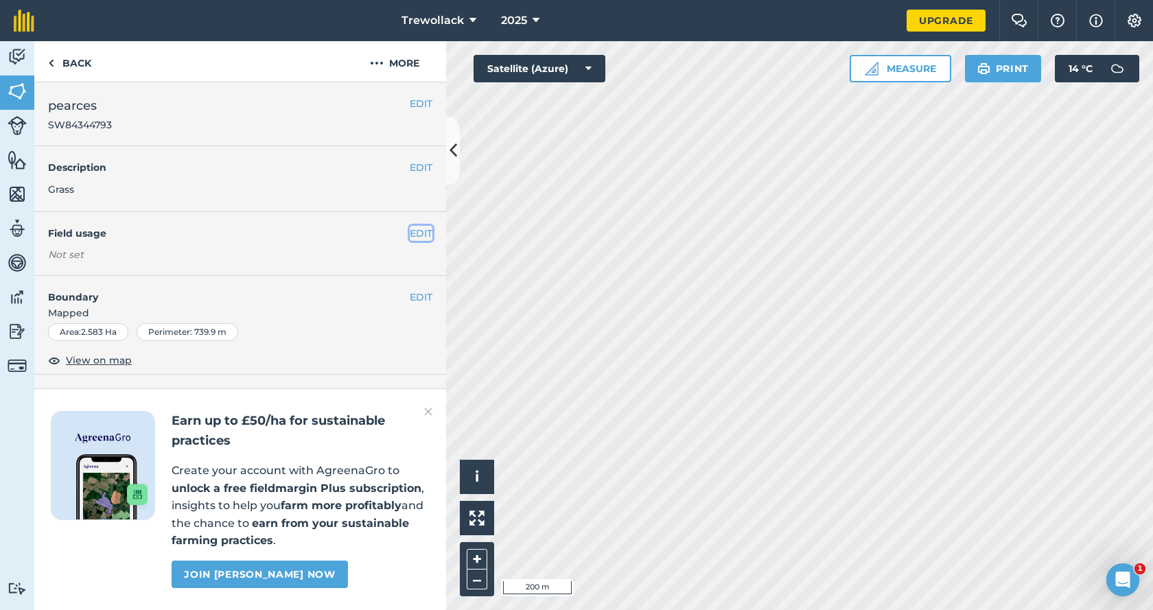
click at [410, 233] on button "EDIT" at bounding box center [421, 233] width 23 height 15
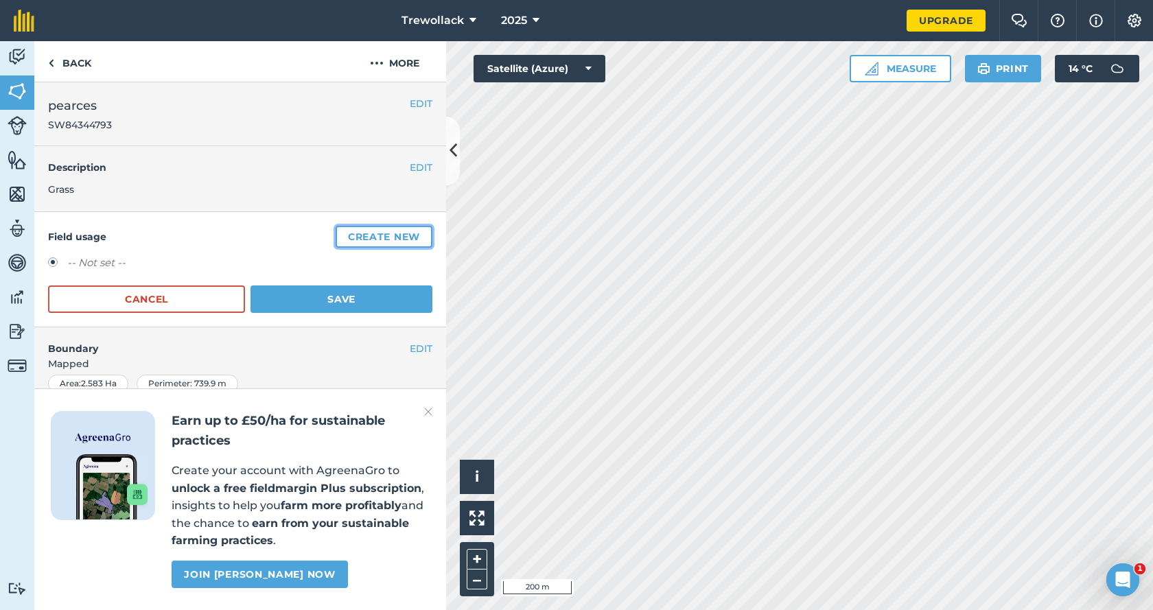
click at [373, 238] on button "Create new" at bounding box center [384, 237] width 97 height 22
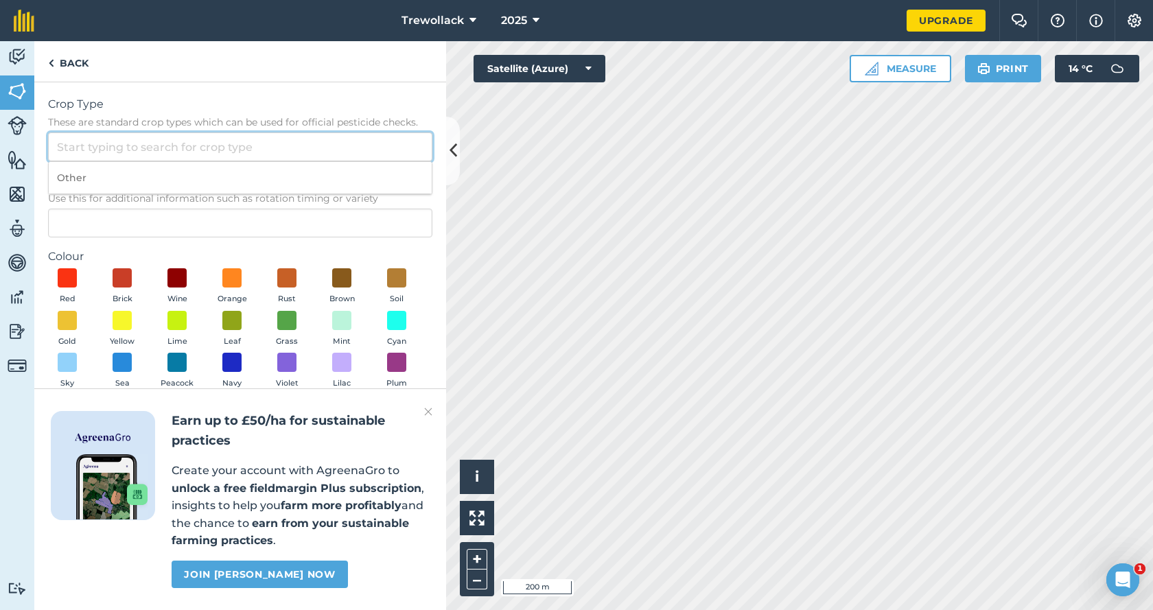
click at [89, 148] on input "Crop Type These are standard crop types which can be used for official pesticid…" at bounding box center [240, 146] width 384 height 29
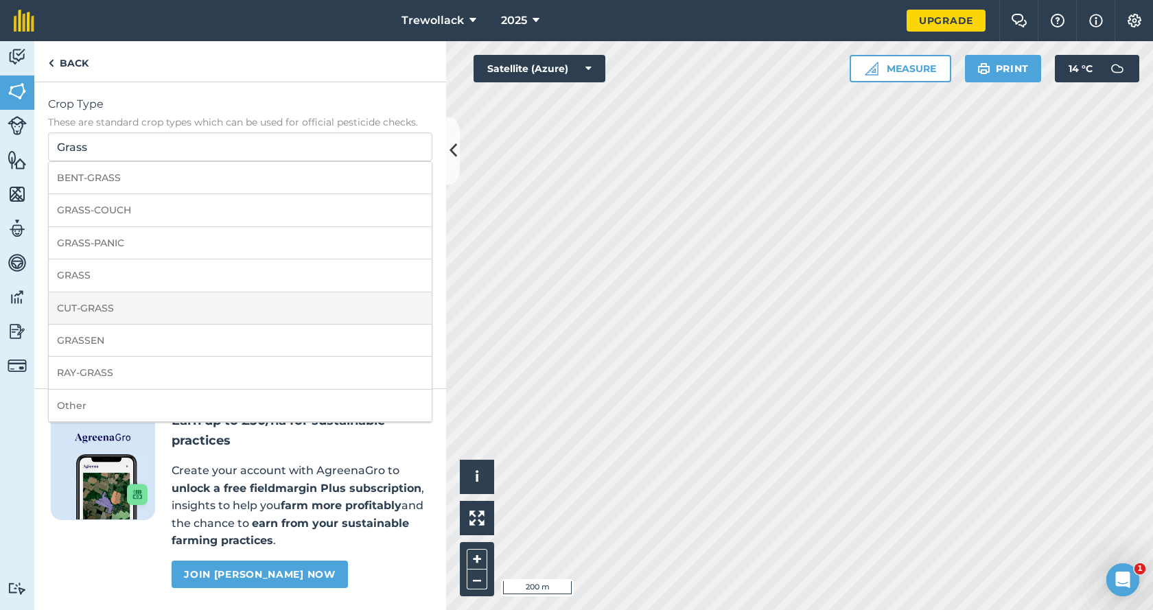
click at [91, 303] on li "CUT-GRASS" at bounding box center [240, 308] width 383 height 32
type input "CUT-GRASS"
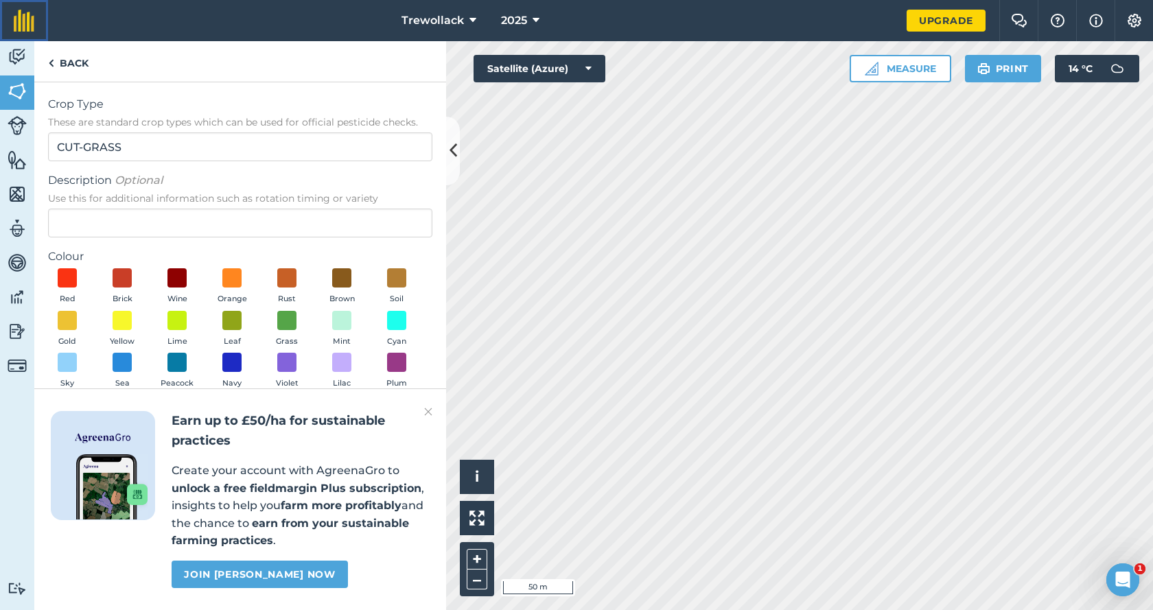
click at [19, 18] on img at bounding box center [24, 21] width 21 height 22
